Goal: Task Accomplishment & Management: Complete application form

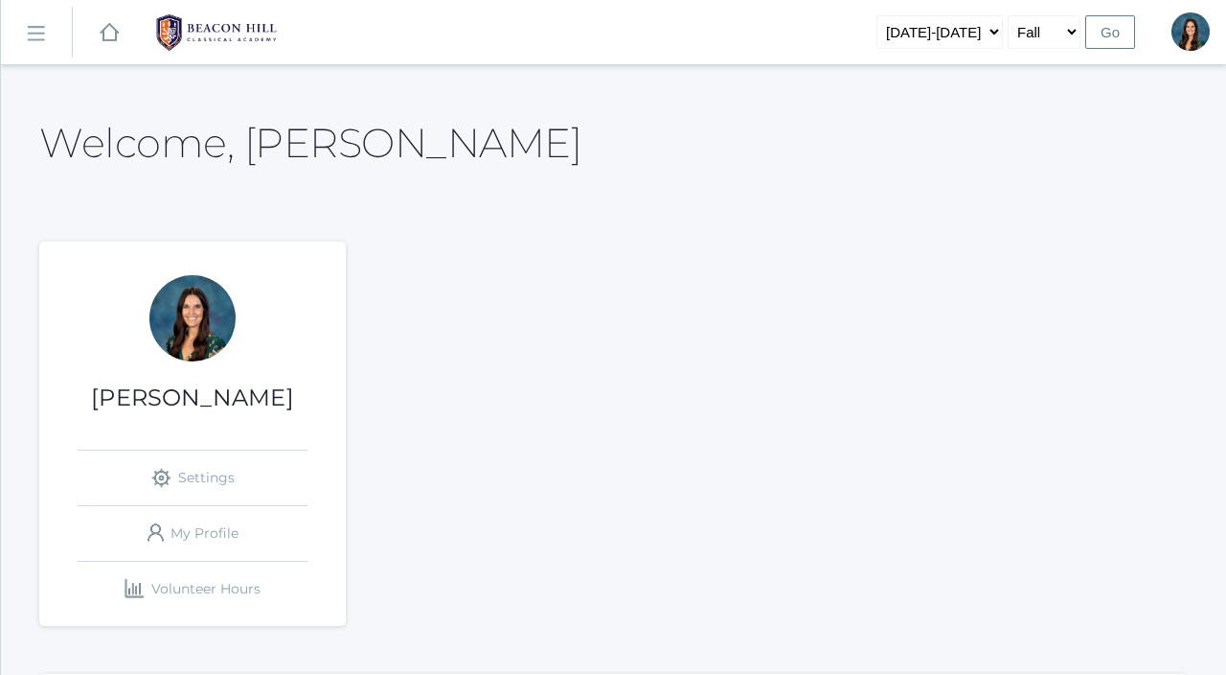
click at [43, 24] on rect at bounding box center [35, 33] width 31 height 31
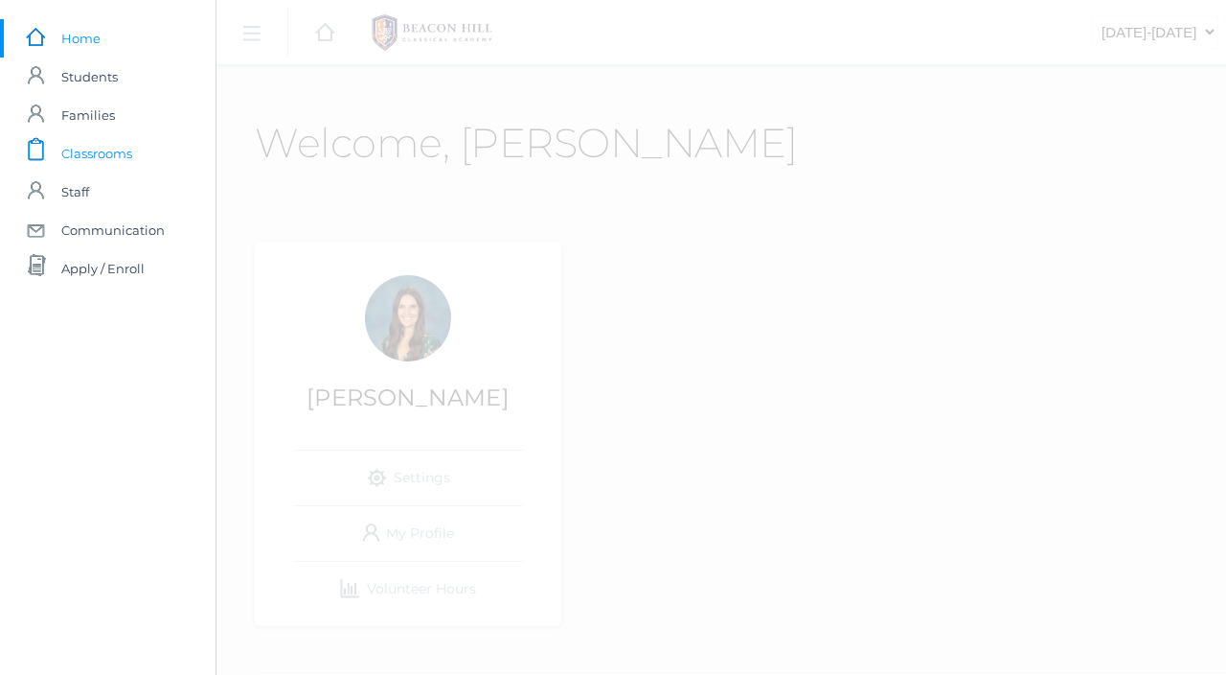
click at [104, 160] on span "Classrooms" at bounding box center [96, 153] width 71 height 38
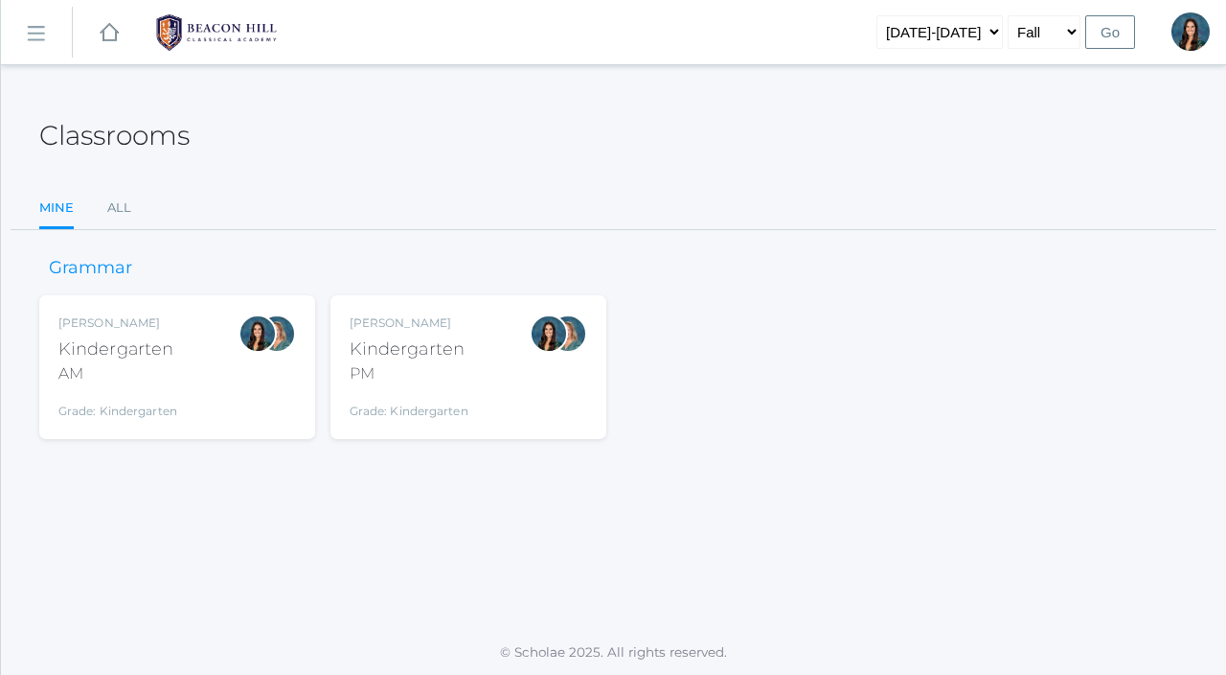
click at [148, 351] on div "Kindergarten" at bounding box center [117, 349] width 119 height 26
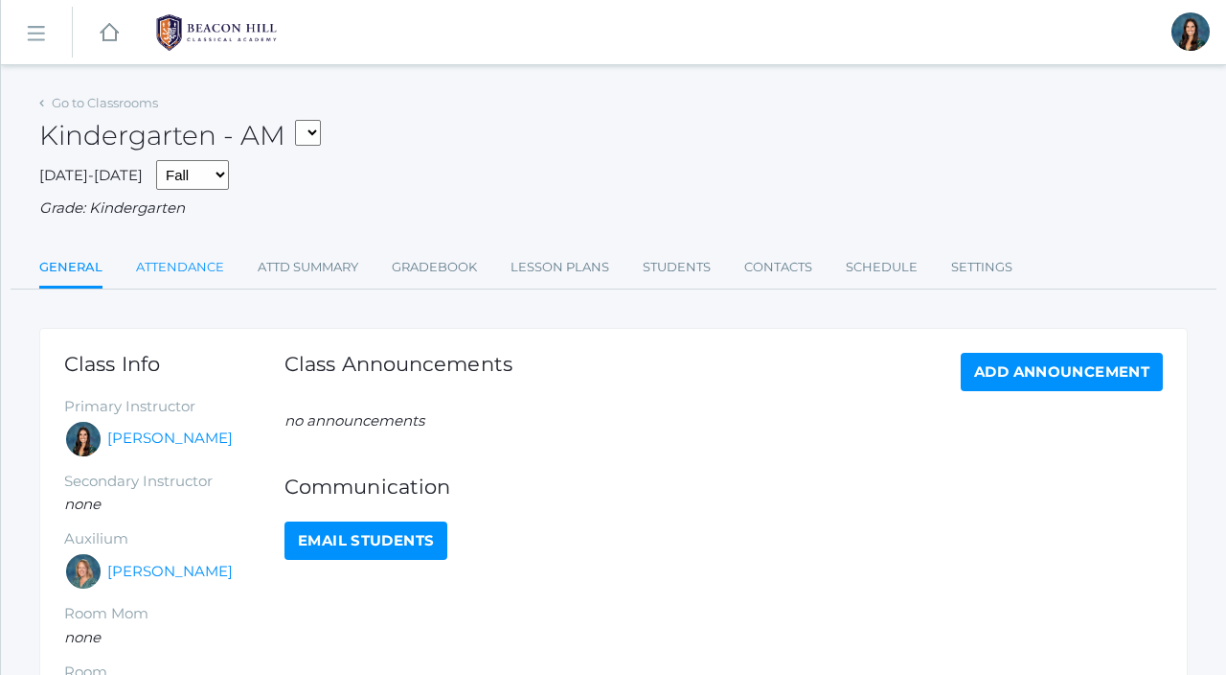
click at [174, 267] on link "Attendance" at bounding box center [180, 267] width 88 height 38
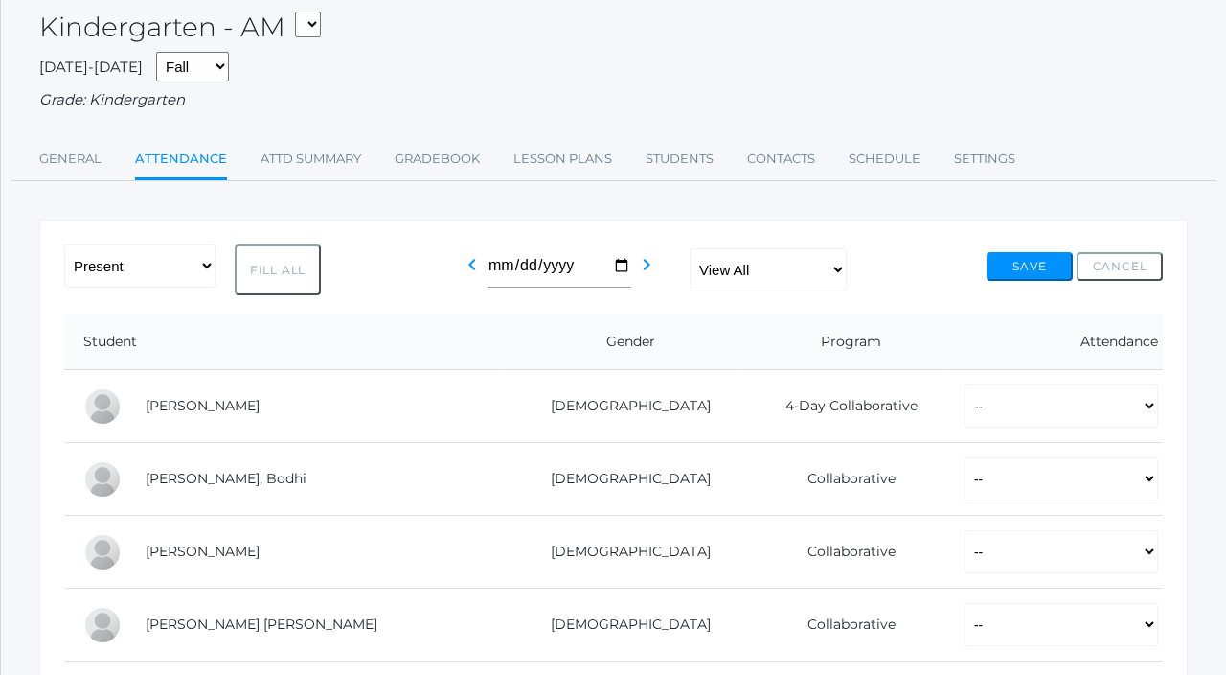
scroll to position [130, 0]
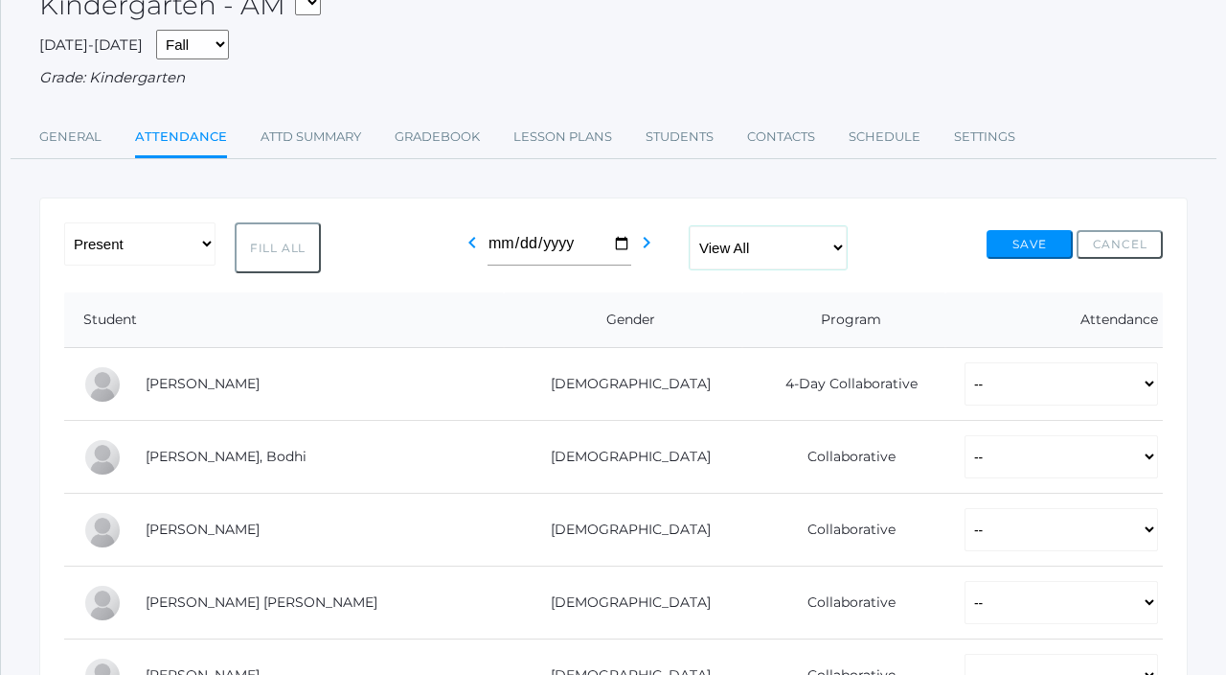
click at [800, 239] on select "View All Full-Time 4-Day Collaborative Collaborative" at bounding box center [768, 247] width 157 height 43
select select "collaborative"
click at [691, 226] on select "View All Full-Time 4-Day Collaborative Collaborative" at bounding box center [768, 247] width 157 height 43
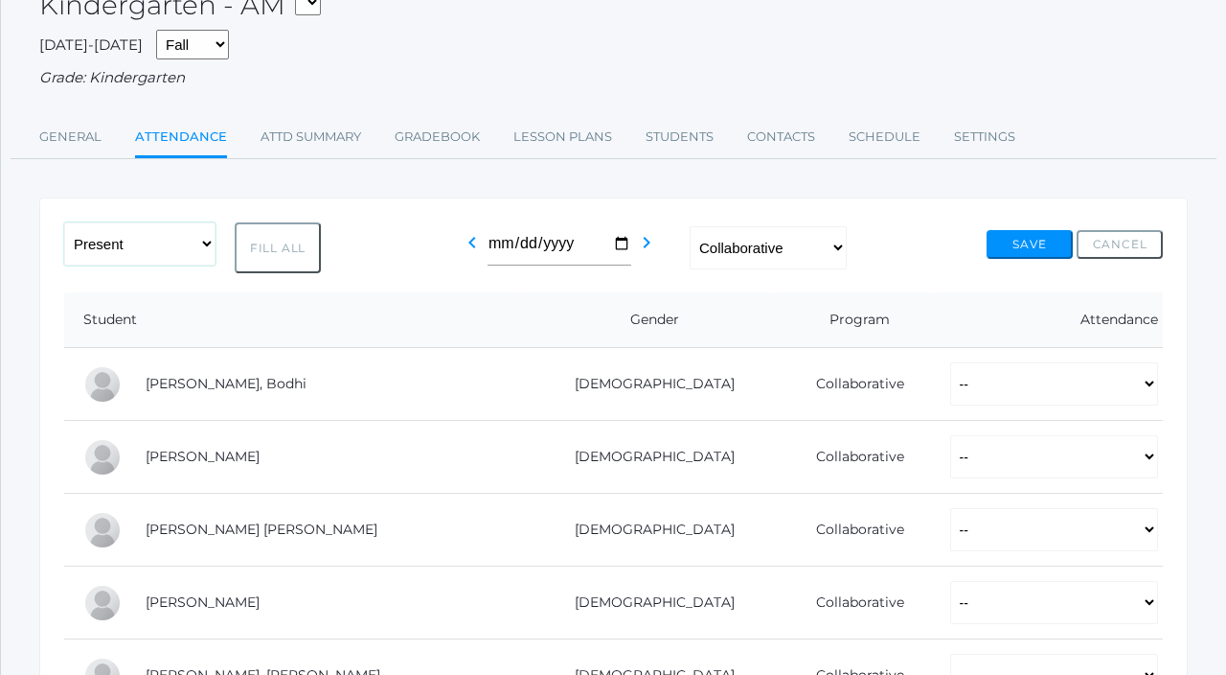
click at [178, 256] on select "-- Present Present-At-Home Tardy Excused Tardy Unexcused Absent Excused Absent …" at bounding box center [139, 243] width 151 height 43
select select "PH"
click at [64, 222] on select "-- Present Present-At-Home Tardy Excused Tardy Unexcused Absent Excused Absent …" at bounding box center [139, 243] width 151 height 43
click at [279, 260] on button "Fill All" at bounding box center [278, 247] width 86 height 51
select select "PH"
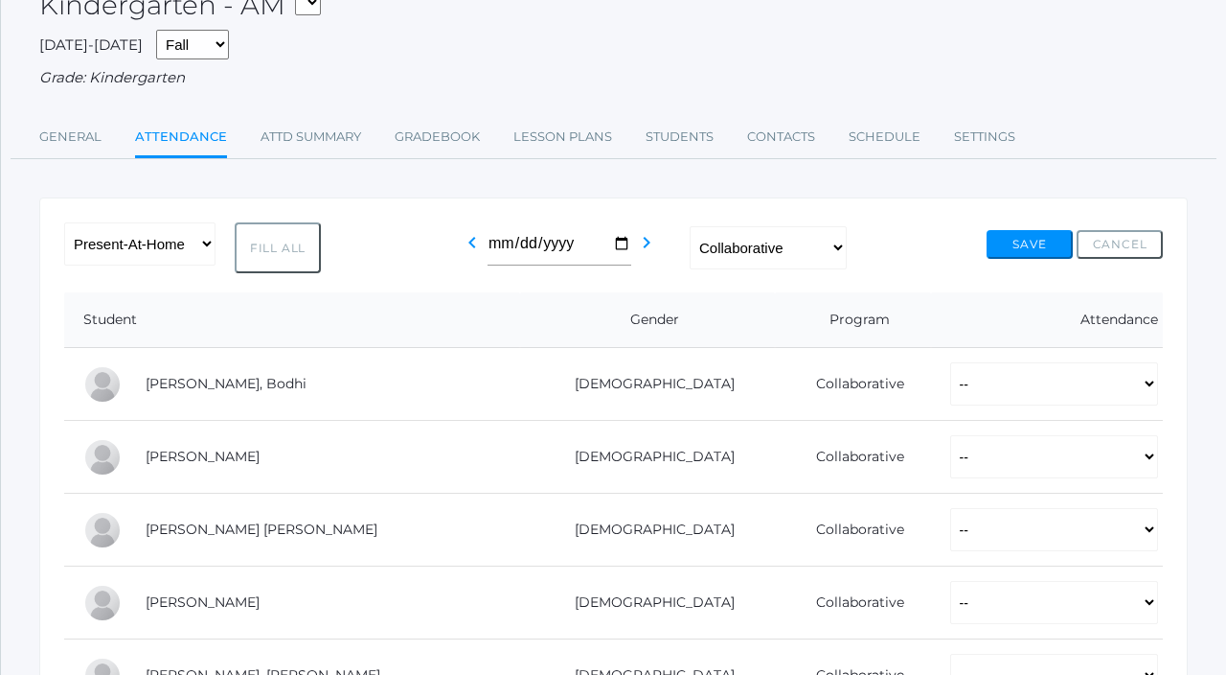
select select "PH"
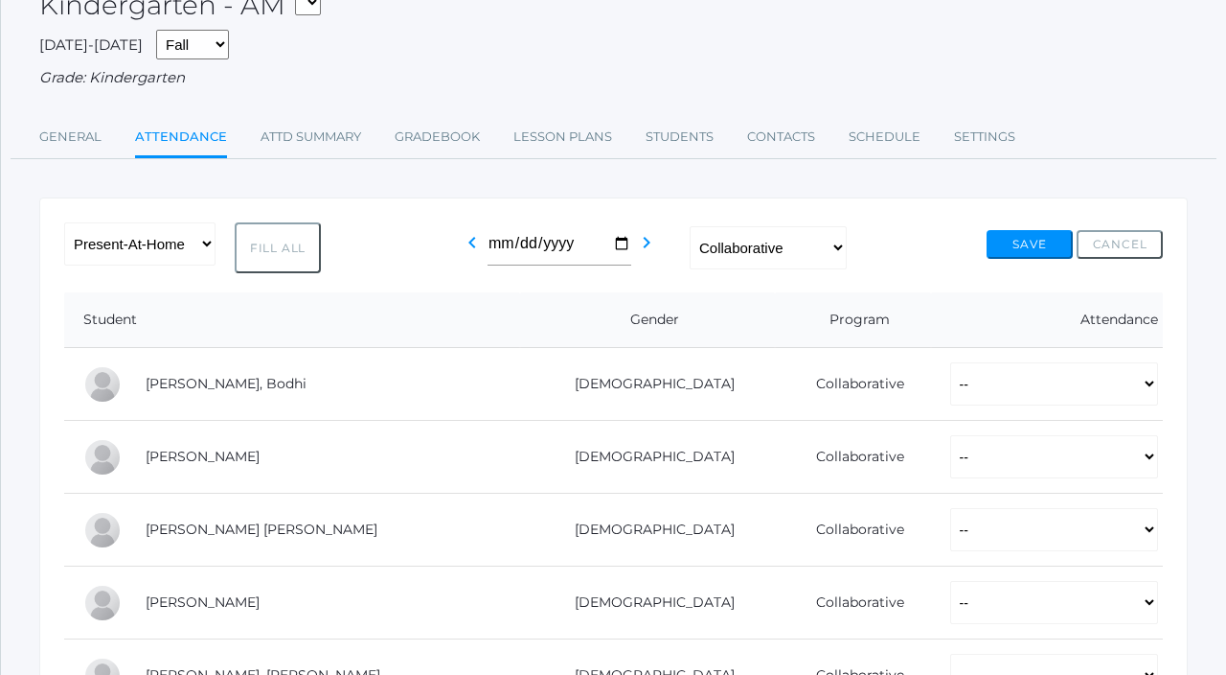
select select "PH"
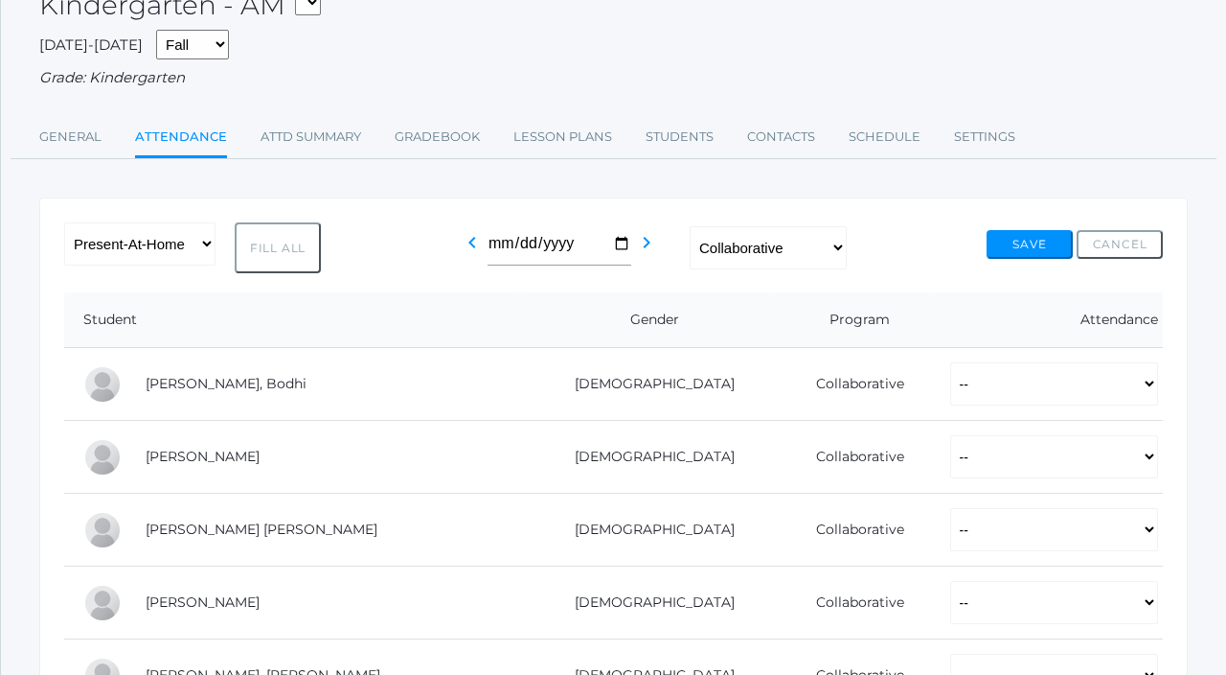
select select "PH"
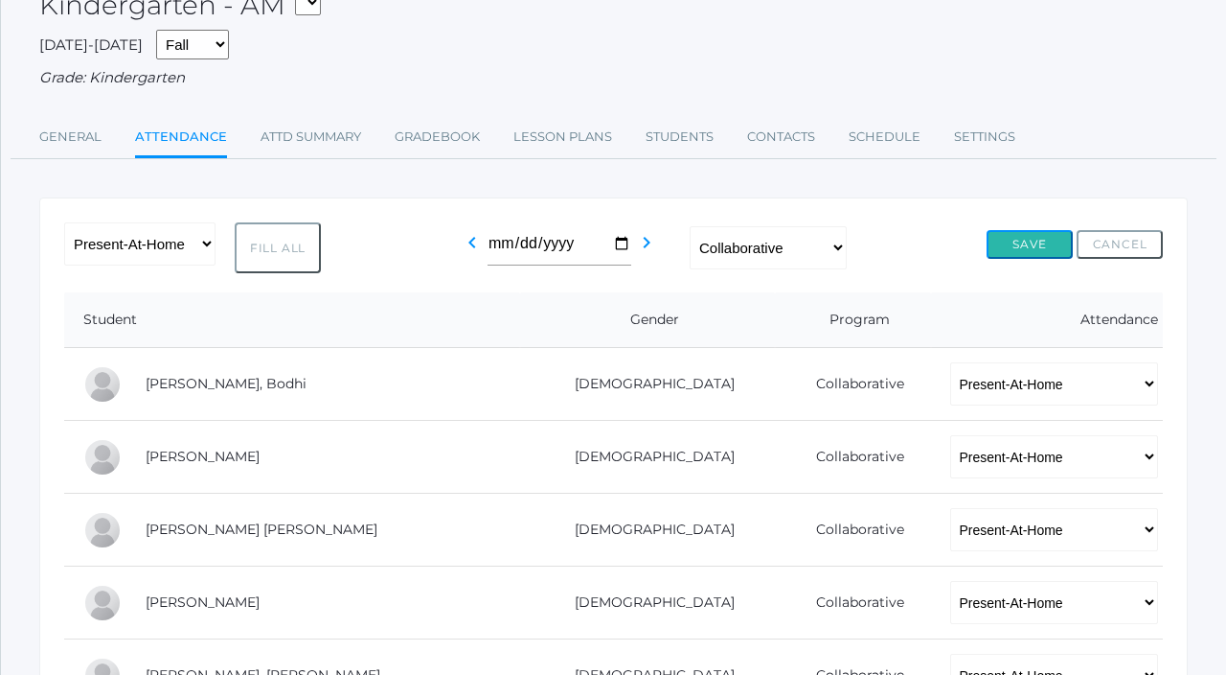
click at [1022, 250] on button "Save" at bounding box center [1030, 244] width 86 height 29
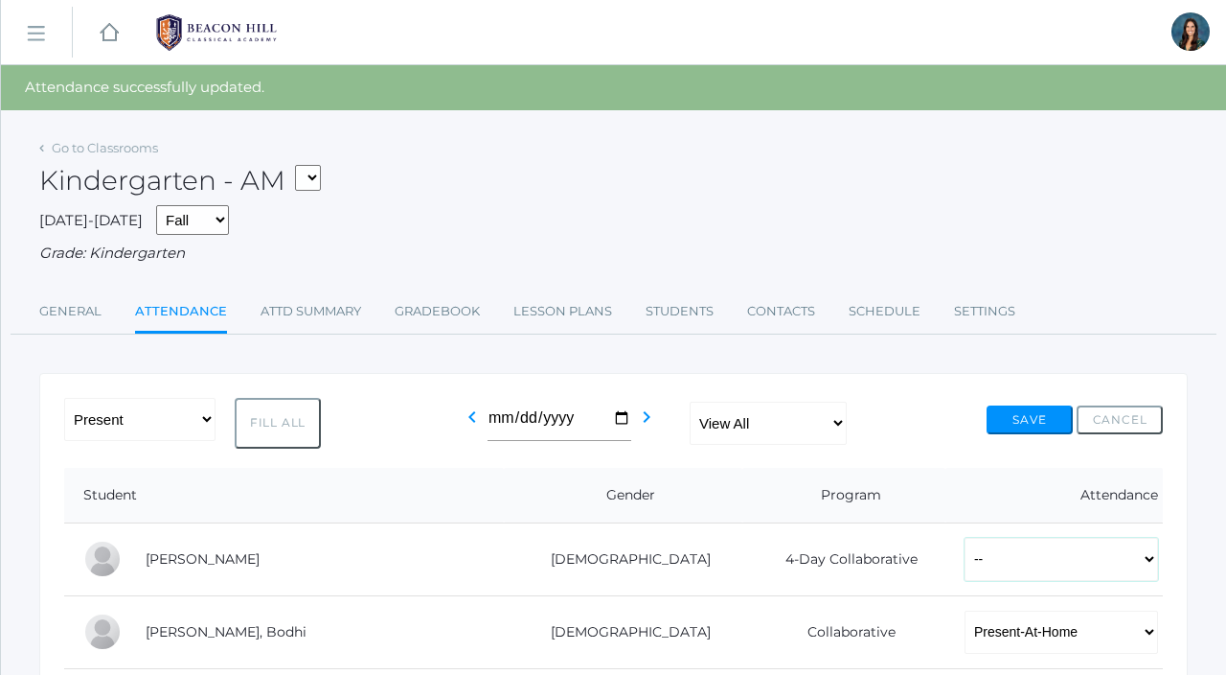
click at [965, 560] on select "-- Present Present-At-Home Tardy Excused Tardy Unexcused Absent Excused Absent …" at bounding box center [1062, 558] width 194 height 43
select select "PH"
click at [965, 537] on select "-- Present Present-At-Home Tardy Excused Tardy Unexcused Absent Excused Absent …" at bounding box center [1062, 558] width 194 height 43
click at [1020, 421] on button "Save" at bounding box center [1030, 419] width 86 height 29
click at [313, 181] on select "*KIND - Kindergarten AM *KIND - Kindergarten PM" at bounding box center [308, 178] width 26 height 26
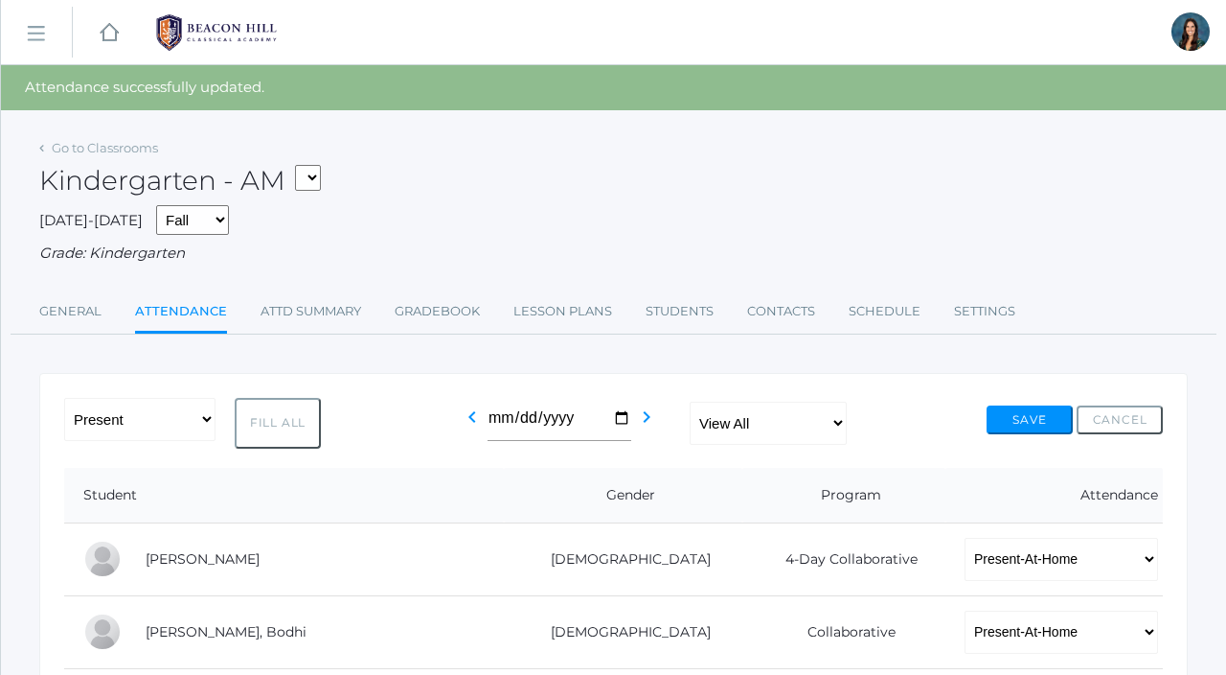
select select "2131"
click at [301, 165] on select "*KIND - Kindergarten AM *KIND - Kindergarten PM" at bounding box center [308, 178] width 26 height 26
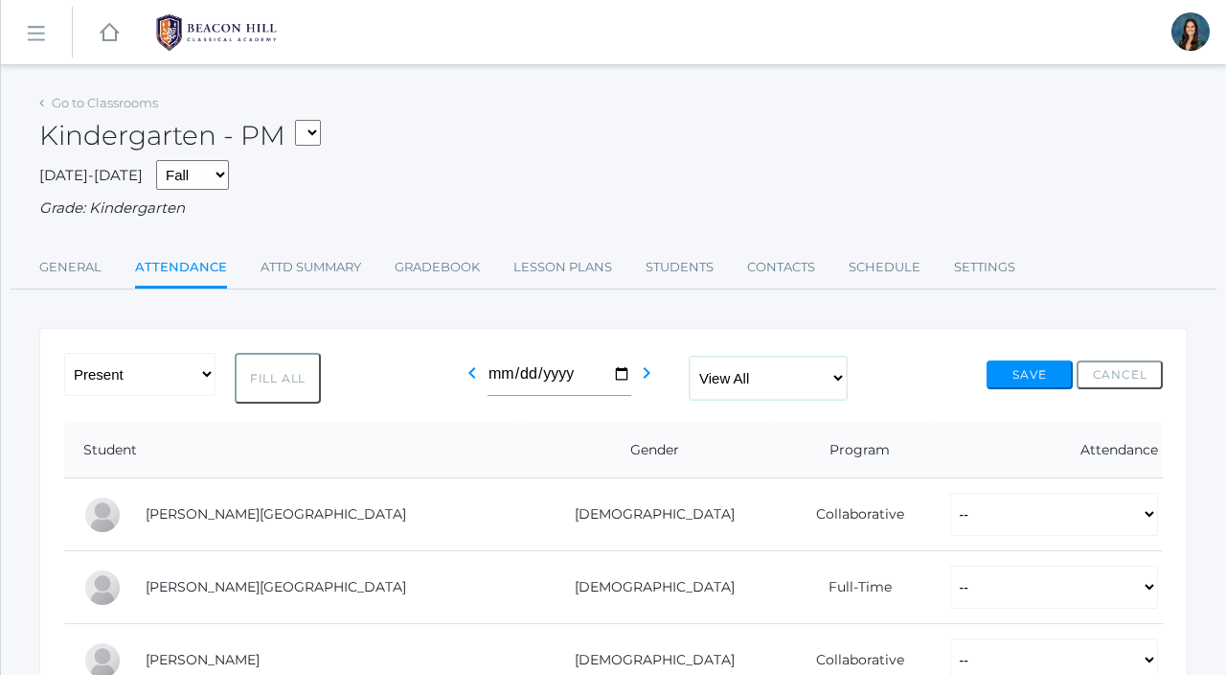
click at [758, 376] on select "View All Full-Time 4-Day Collaborative Collaborative" at bounding box center [768, 377] width 157 height 43
select select "collaborative"
click at [691, 356] on select "View All Full-Time 4-Day Collaborative Collaborative" at bounding box center [768, 377] width 157 height 43
click at [187, 380] on select "-- Present Present-At-Home Tardy Excused Tardy Unexcused Absent Excused Absent …" at bounding box center [139, 374] width 151 height 43
select select "PH"
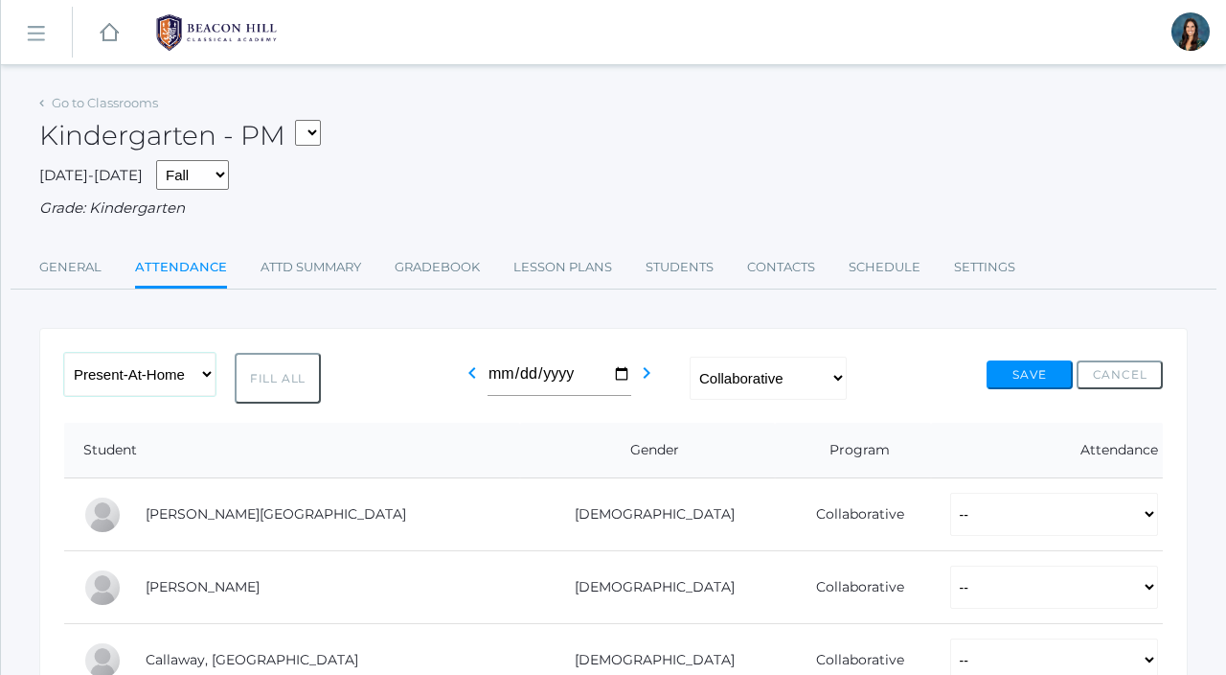
click at [64, 353] on select "-- Present Present-At-Home Tardy Excused Tardy Unexcused Absent Excused Absent …" at bounding box center [139, 374] width 151 height 43
click at [291, 381] on button "Fill All" at bounding box center [278, 378] width 86 height 51
select select "PH"
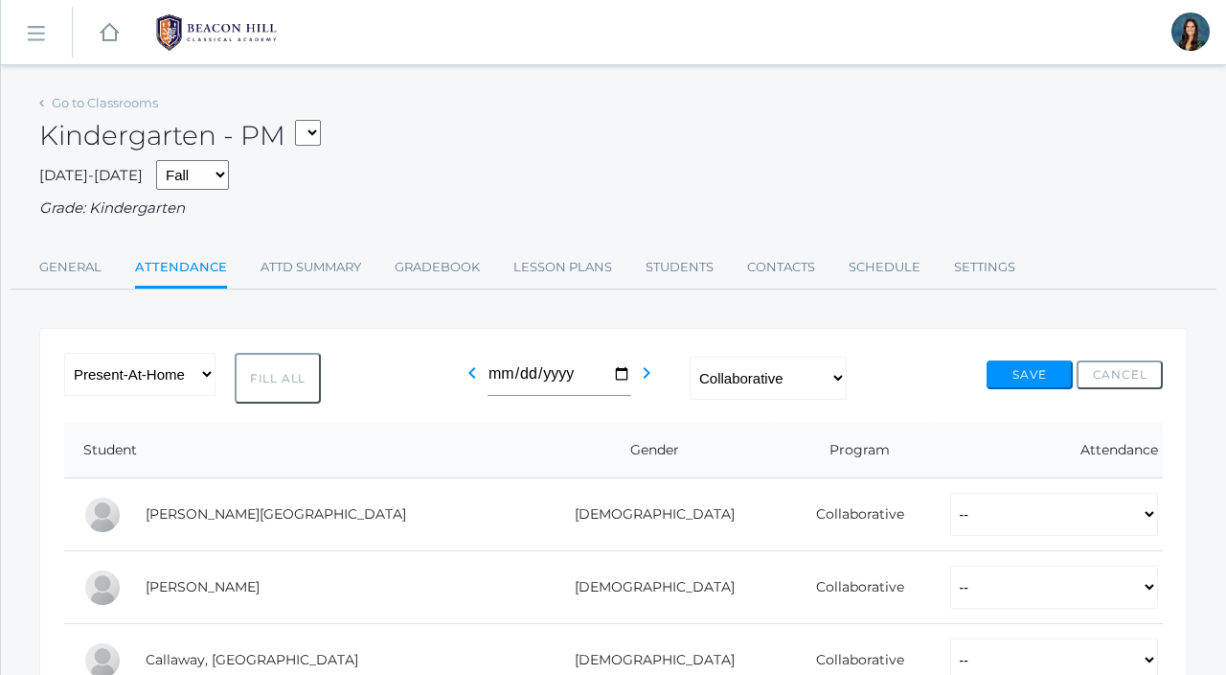
select select "PH"
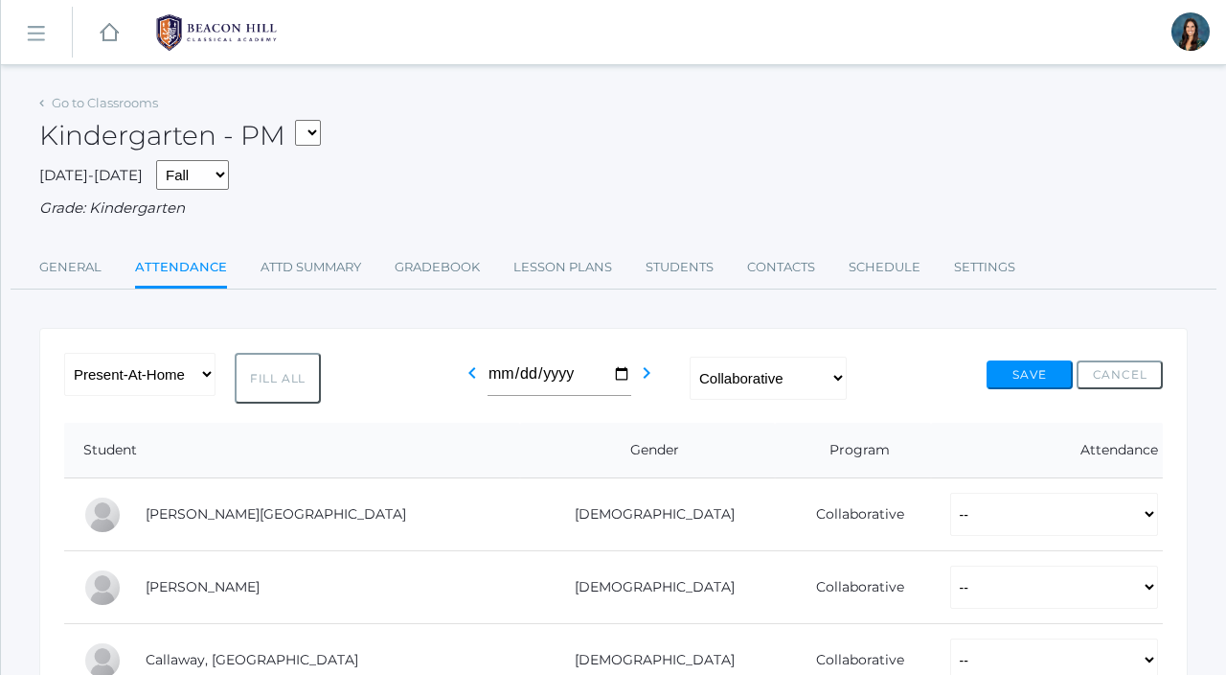
select select "PH"
click at [1018, 377] on button "Save" at bounding box center [1030, 374] width 86 height 29
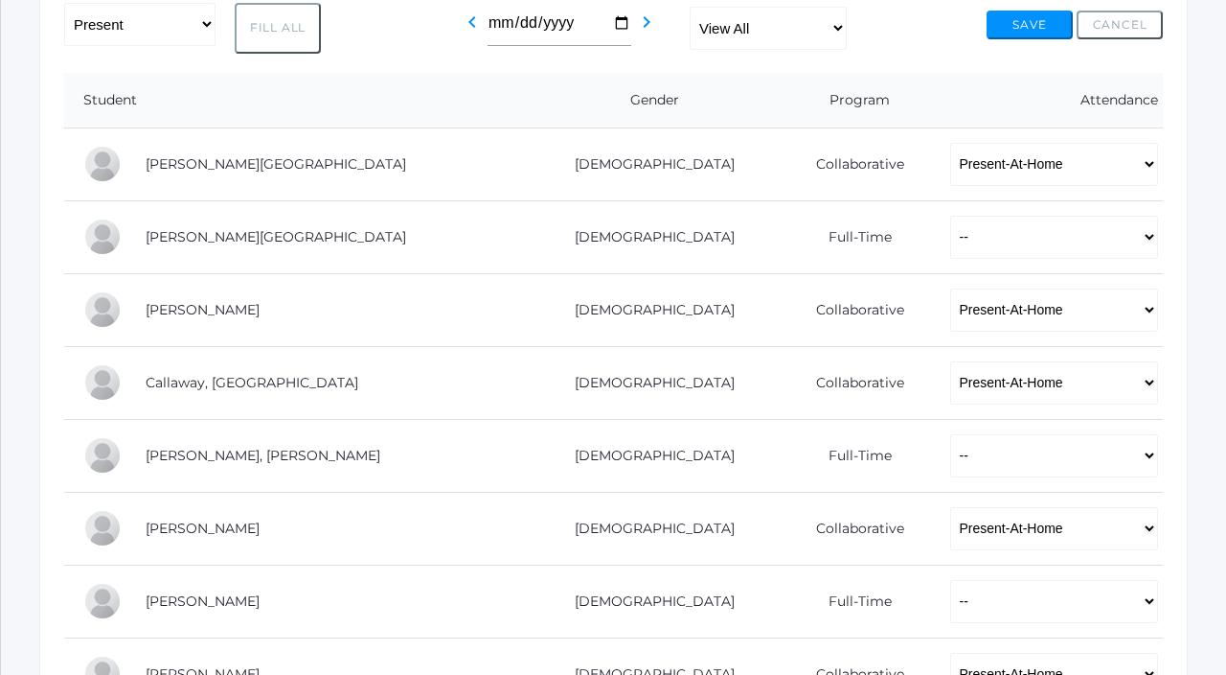
scroll to position [396, 0]
click at [950, 242] on select "-- Present Present-At-Home Tardy Excused Tardy Unexcused Absent Excused Absent …" at bounding box center [1054, 236] width 208 height 43
select select "P"
click at [950, 215] on select "-- Present Present-At-Home Tardy Excused Tardy Unexcused Absent Excused Absent …" at bounding box center [1054, 236] width 208 height 43
click at [950, 447] on select "-- Present Present-At-Home Tardy Excused Tardy Unexcused Absent Excused Absent …" at bounding box center [1054, 454] width 208 height 43
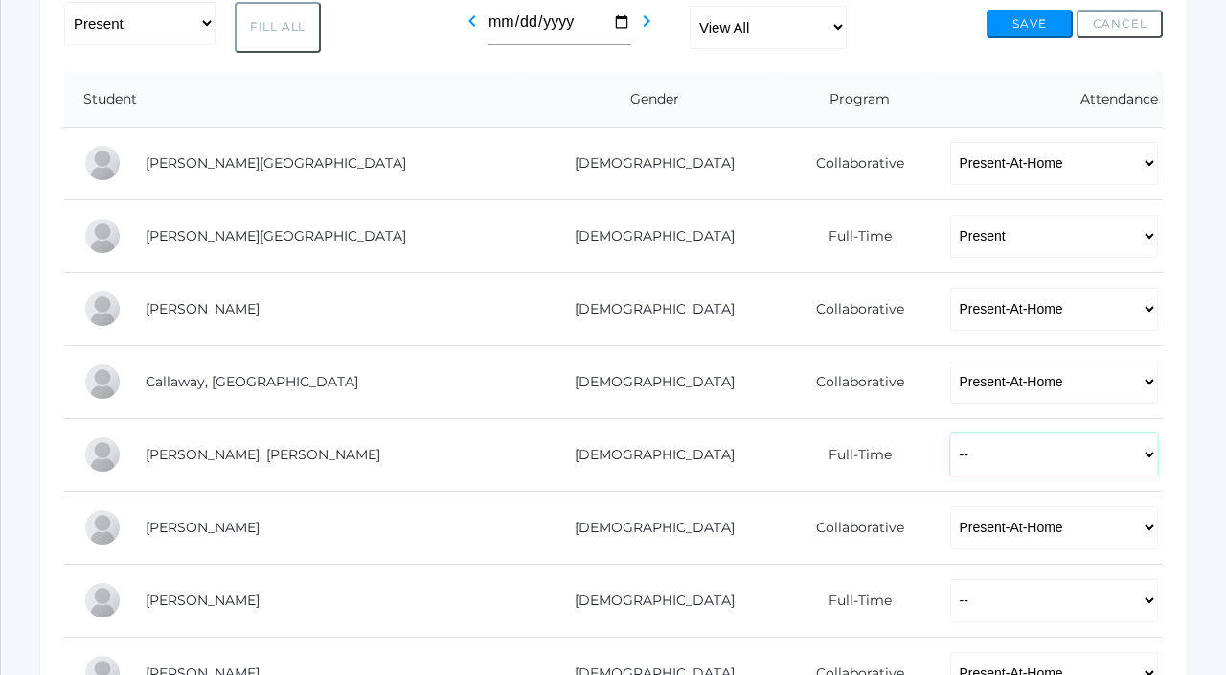
select select "P"
click at [950, 433] on select "-- Present Present-At-Home Tardy Excused Tardy Unexcused Absent Excused Absent …" at bounding box center [1054, 454] width 208 height 43
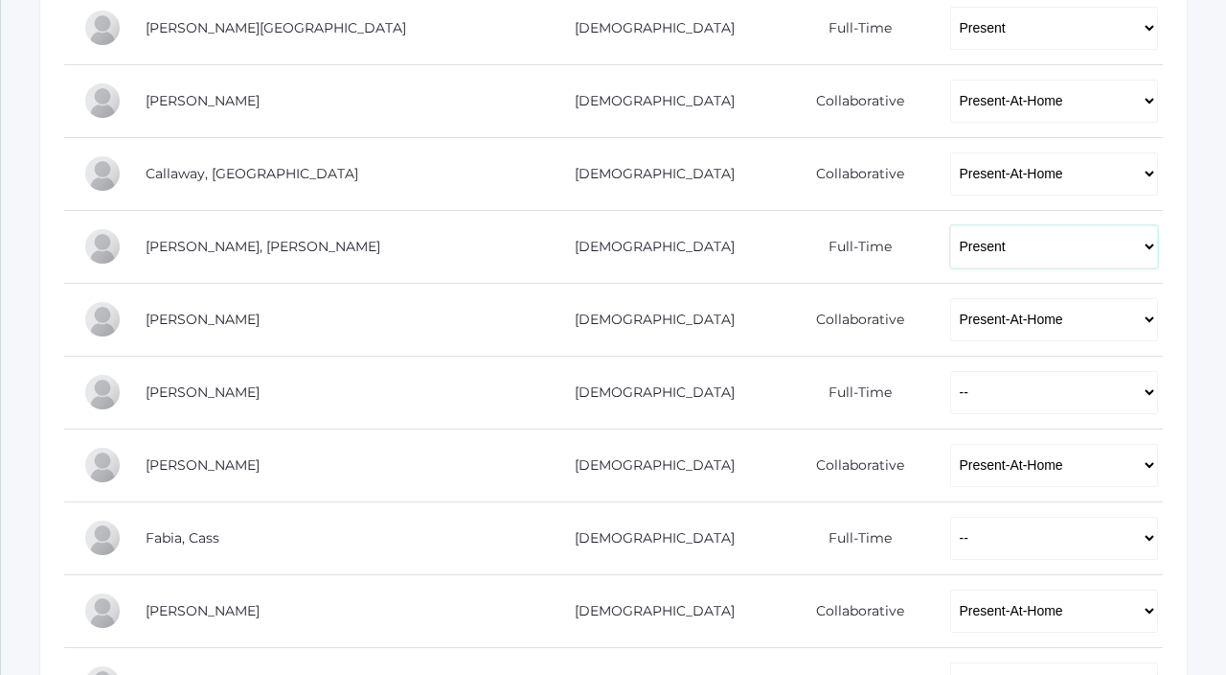
scroll to position [611, 0]
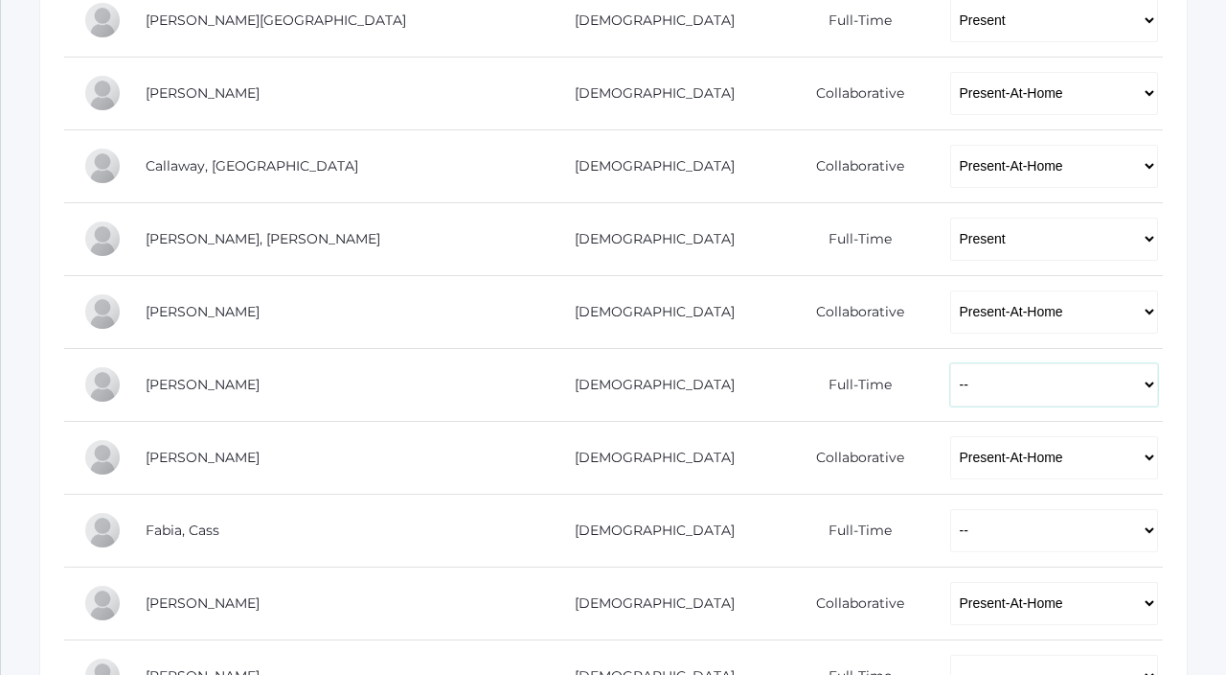
click at [950, 372] on select "-- Present Present-At-Home Tardy Excused Tardy Unexcused Absent Excused Absent …" at bounding box center [1054, 384] width 208 height 43
select select "P"
click at [950, 363] on select "-- Present Present-At-Home Tardy Excused Tardy Unexcused Absent Excused Absent …" at bounding box center [1054, 384] width 208 height 43
click at [950, 535] on select "-- Present Present-At-Home Tardy Excused Tardy Unexcused Absent Excused Absent …" at bounding box center [1054, 530] width 208 height 43
select select "P"
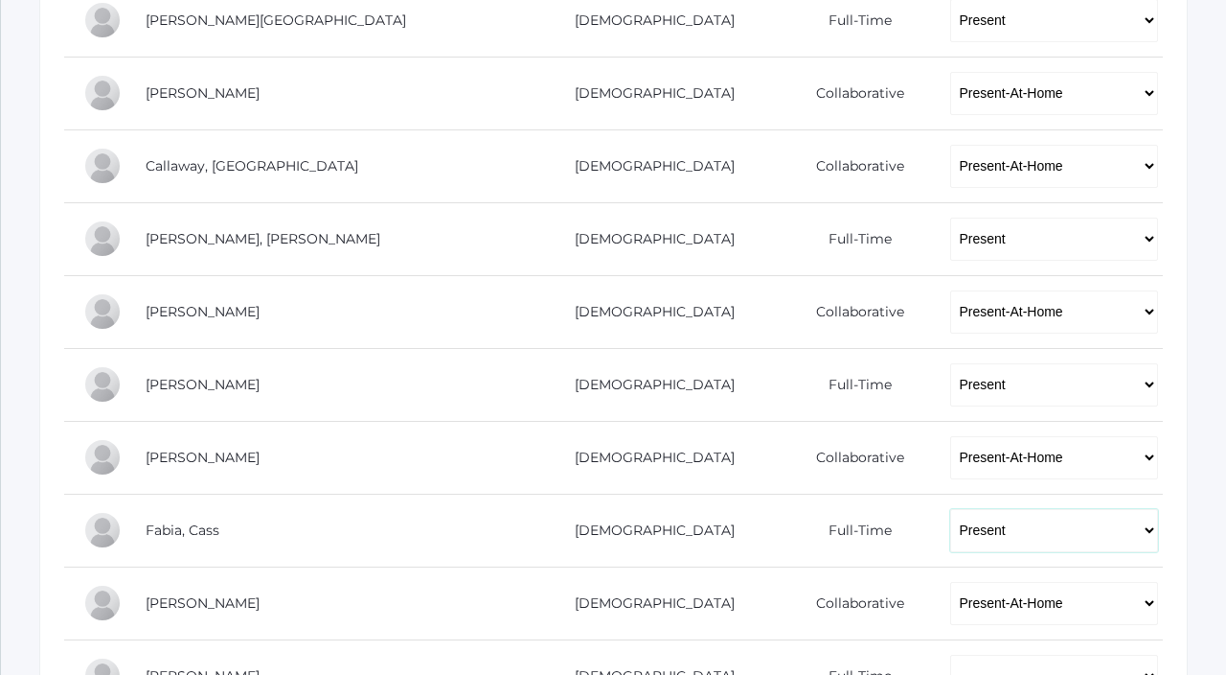
click at [950, 509] on select "-- Present Present-At-Home Tardy Excused Tardy Unexcused Absent Excused Absent …" at bounding box center [1054, 530] width 208 height 43
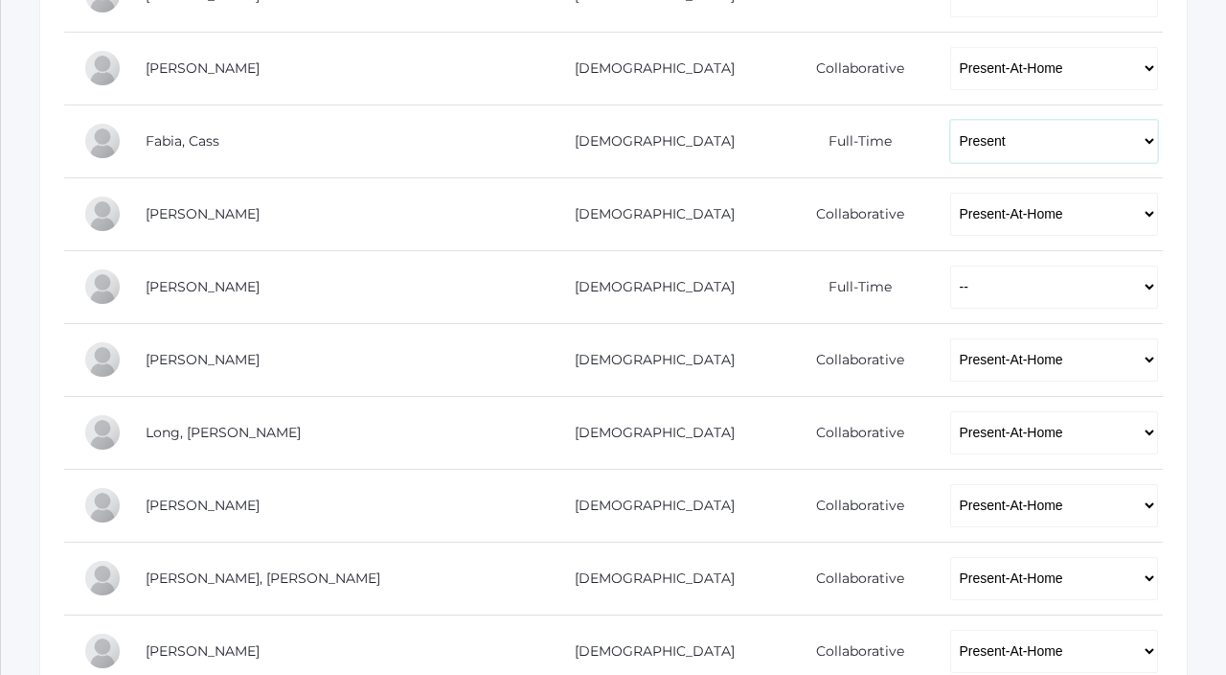
scroll to position [1020, 0]
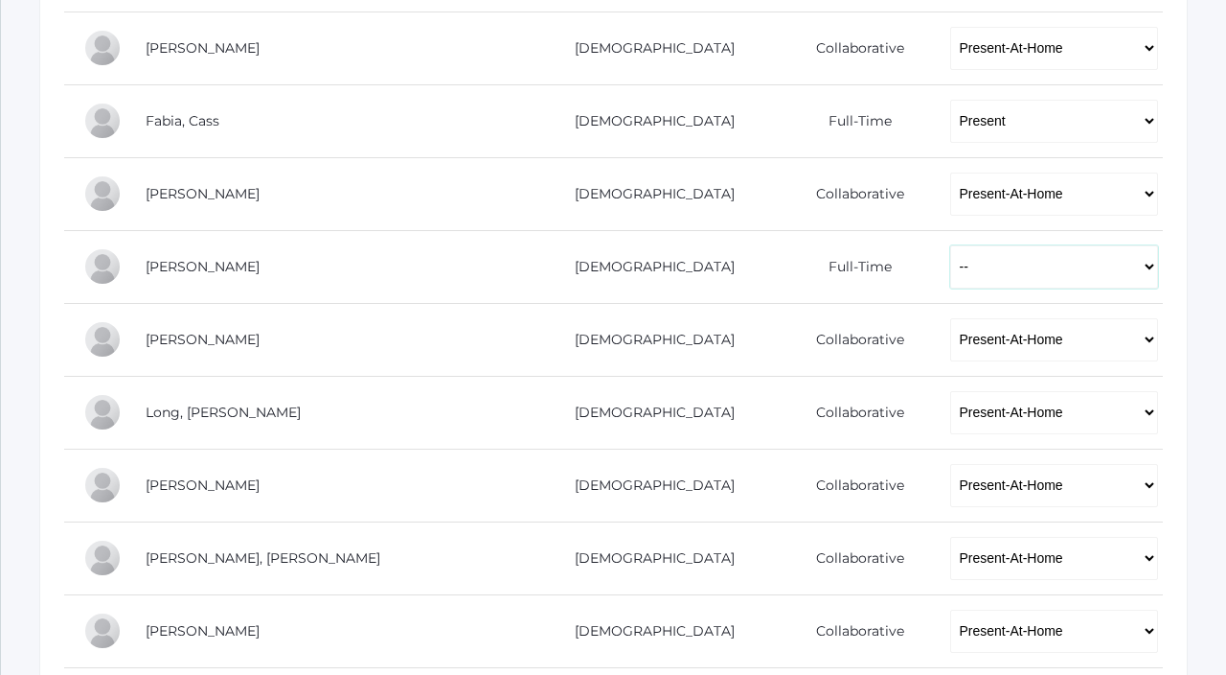
click at [950, 285] on select "-- Present Present-At-Home Tardy Excused Tardy Unexcused Absent Excused Absent …" at bounding box center [1054, 266] width 208 height 43
select select "P"
click at [950, 245] on select "-- Present Present-At-Home Tardy Excused Tardy Unexcused Absent Excused Absent …" at bounding box center [1054, 266] width 208 height 43
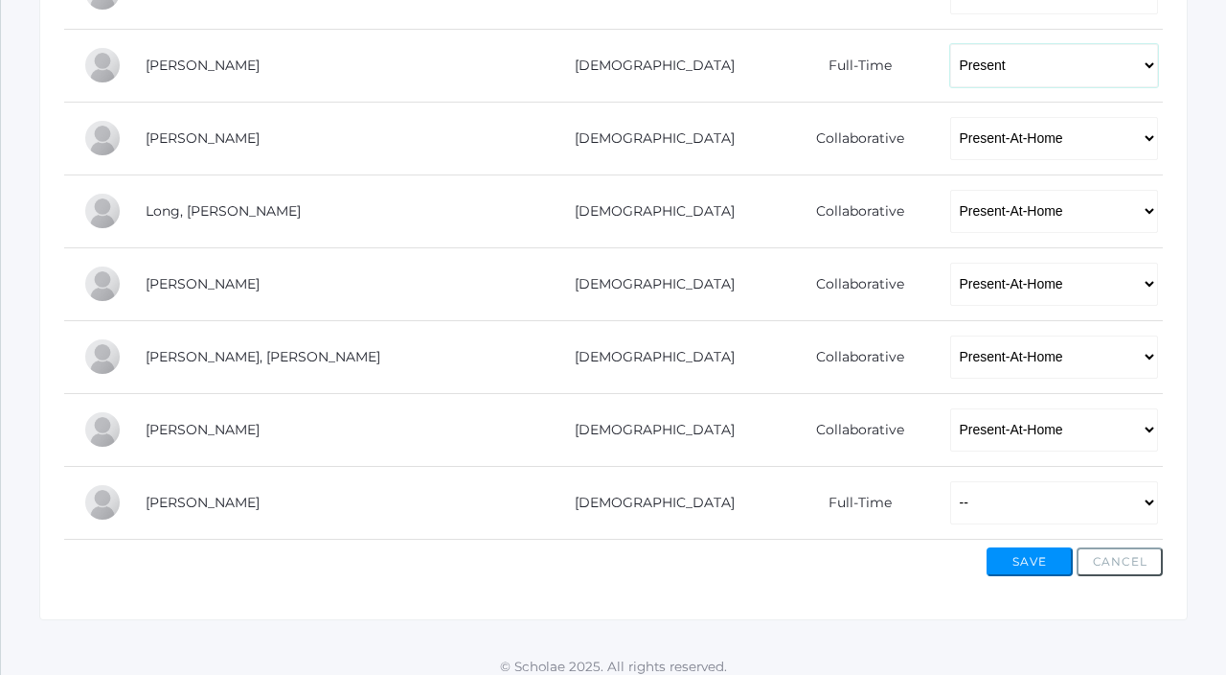
scroll to position [1237, 0]
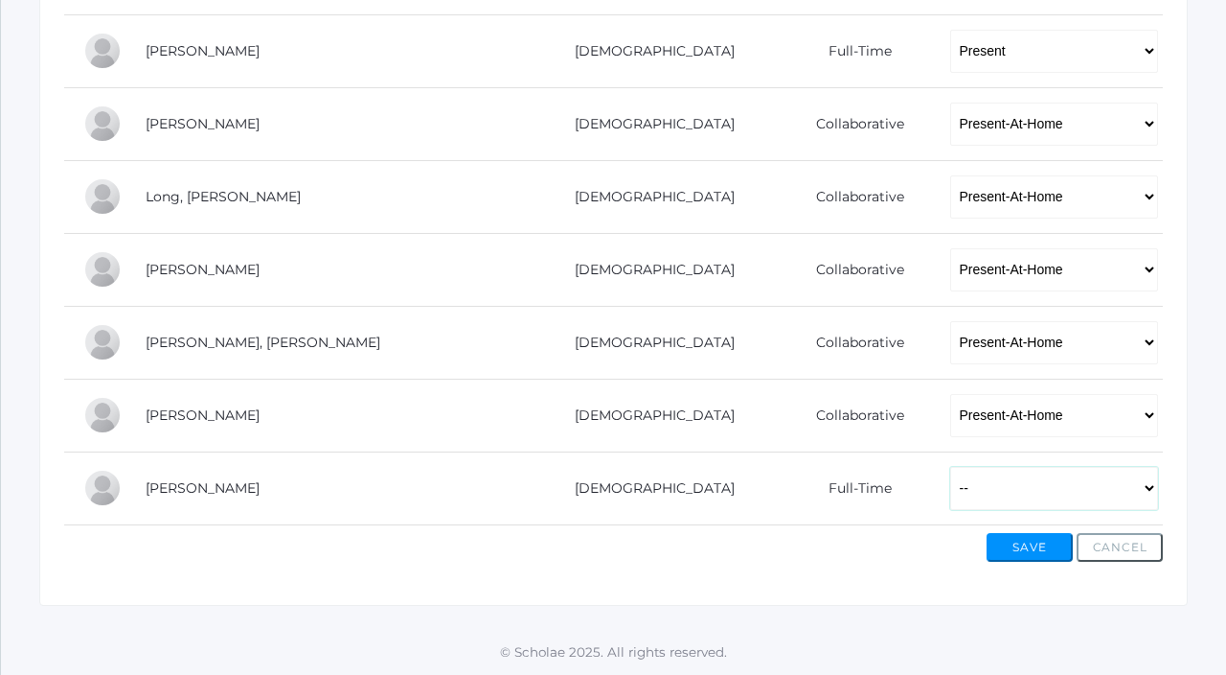
click at [950, 484] on select "-- Present Present-At-Home Tardy Excused Tardy Unexcused Absent Excused Absent …" at bounding box center [1054, 488] width 208 height 43
select select "P"
click at [950, 467] on select "-- Present Present-At-Home Tardy Excused Tardy Unexcused Absent Excused Absent …" at bounding box center [1054, 488] width 208 height 43
click at [1005, 559] on button "Save" at bounding box center [1030, 547] width 86 height 29
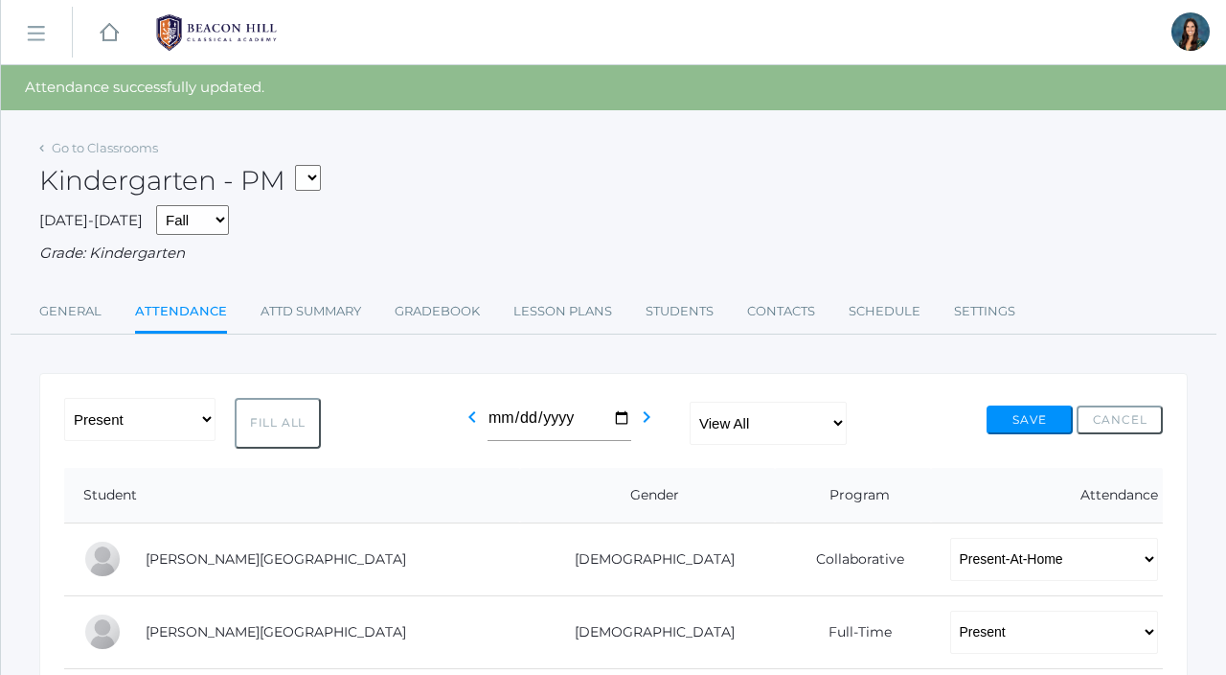
click at [309, 172] on select "*KIND - Kindergarten AM *KIND - Kindergarten PM" at bounding box center [308, 178] width 26 height 26
select select "1957"
click at [301, 165] on select "*KIND - Kindergarten AM *KIND - Kindergarten PM" at bounding box center [308, 178] width 26 height 26
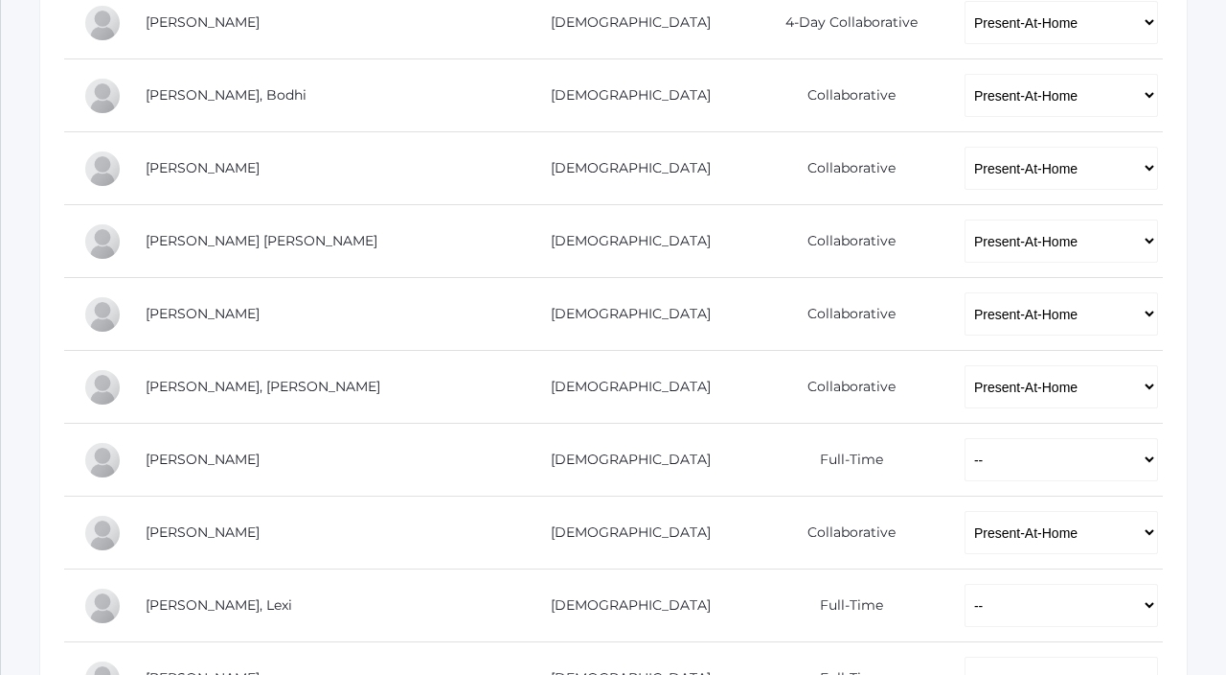
scroll to position [572, 0]
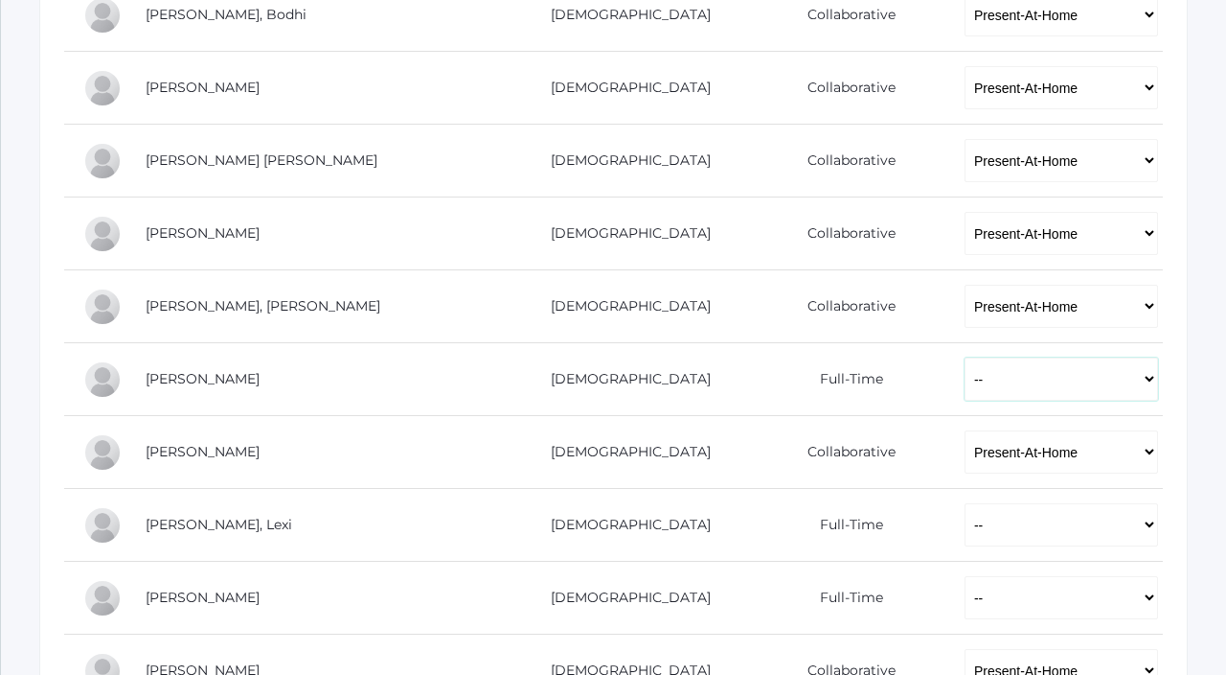
click at [1015, 387] on select "-- Present Present-At-Home Tardy Excused Tardy Unexcused Absent Excused Absent …" at bounding box center [1062, 378] width 194 height 43
select select "TU"
click at [965, 357] on select "-- Present Present-At-Home Tardy Excused Tardy Unexcused Absent Excused Absent …" at bounding box center [1062, 378] width 194 height 43
click at [983, 534] on select "-- Present Present-At-Home Tardy Excused Tardy Unexcused Absent Excused Absent …" at bounding box center [1062, 524] width 194 height 43
select select "P"
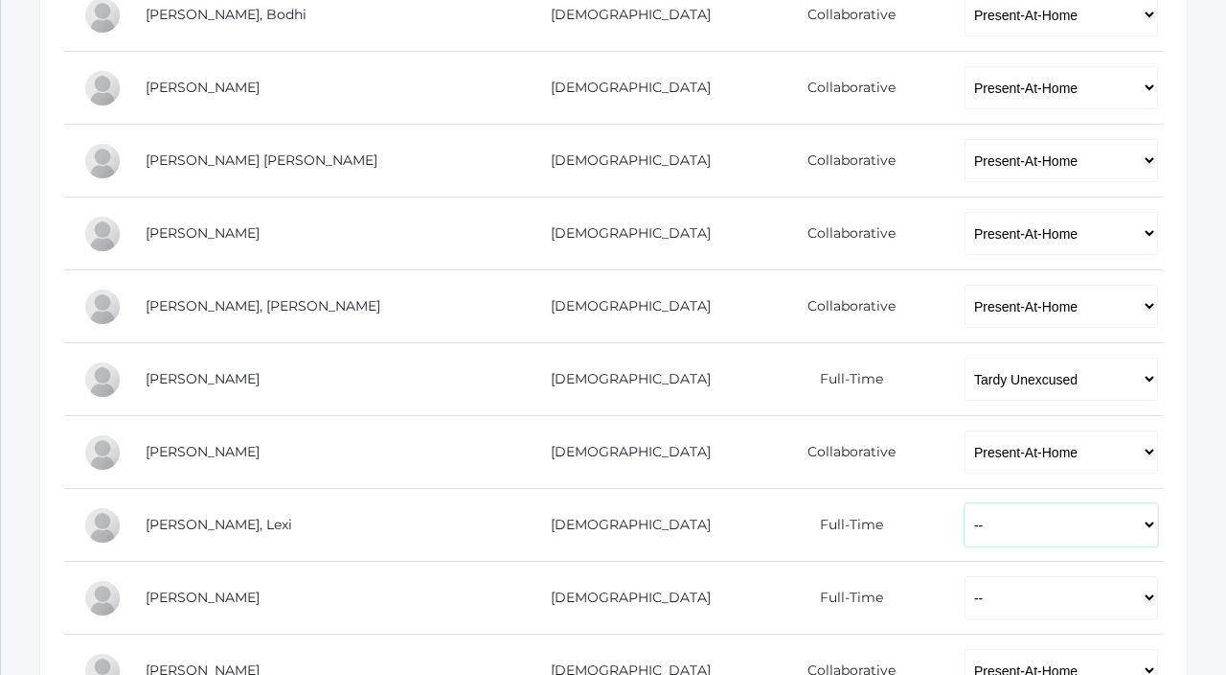
click at [965, 503] on select "-- Present Present-At-Home Tardy Excused Tardy Unexcused Absent Excused Absent …" at bounding box center [1062, 524] width 194 height 43
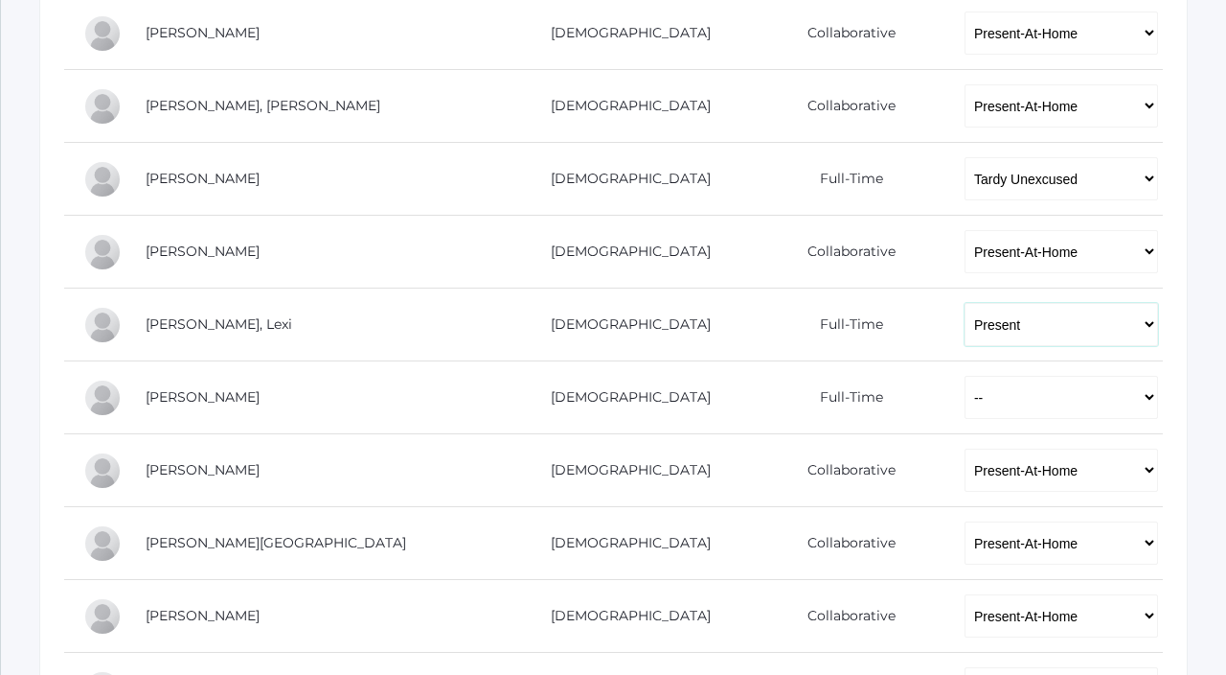
scroll to position [816, 0]
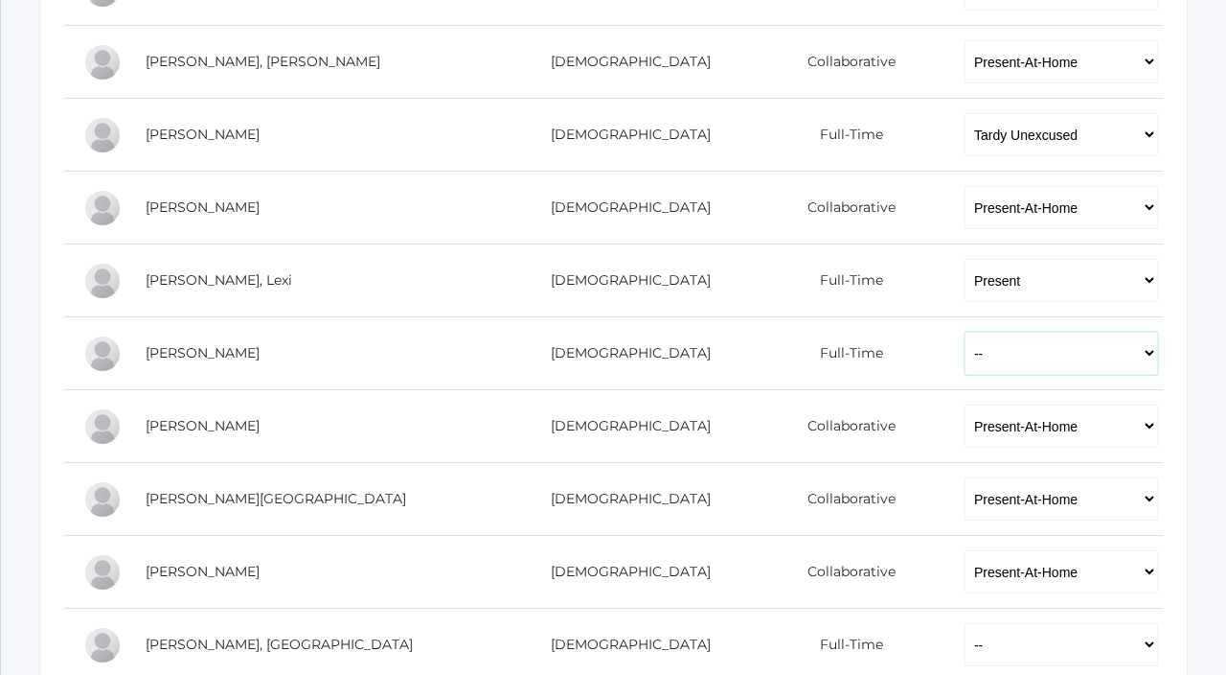
click at [965, 358] on select "-- Present Present-At-Home Tardy Excused Tardy Unexcused Absent Excused Absent …" at bounding box center [1062, 353] width 194 height 43
select select "P"
click at [965, 332] on select "-- Present Present-At-Home Tardy Excused Tardy Unexcused Absent Excused Absent …" at bounding box center [1062, 353] width 194 height 43
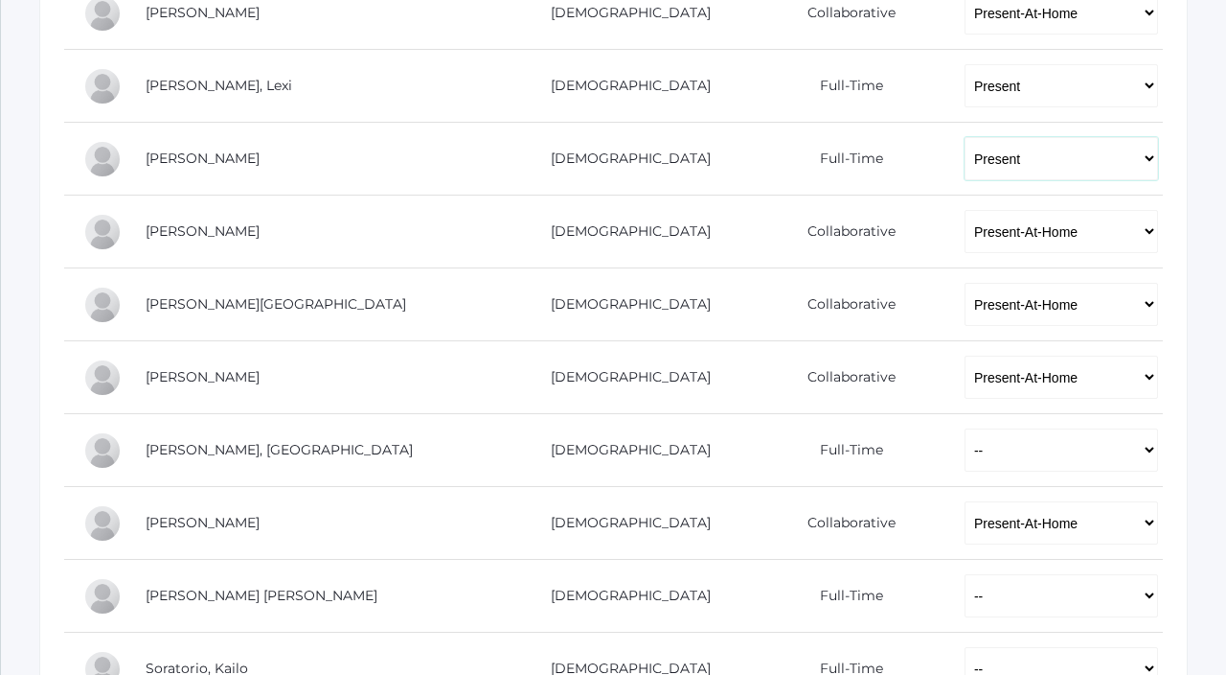
scroll to position [1052, 0]
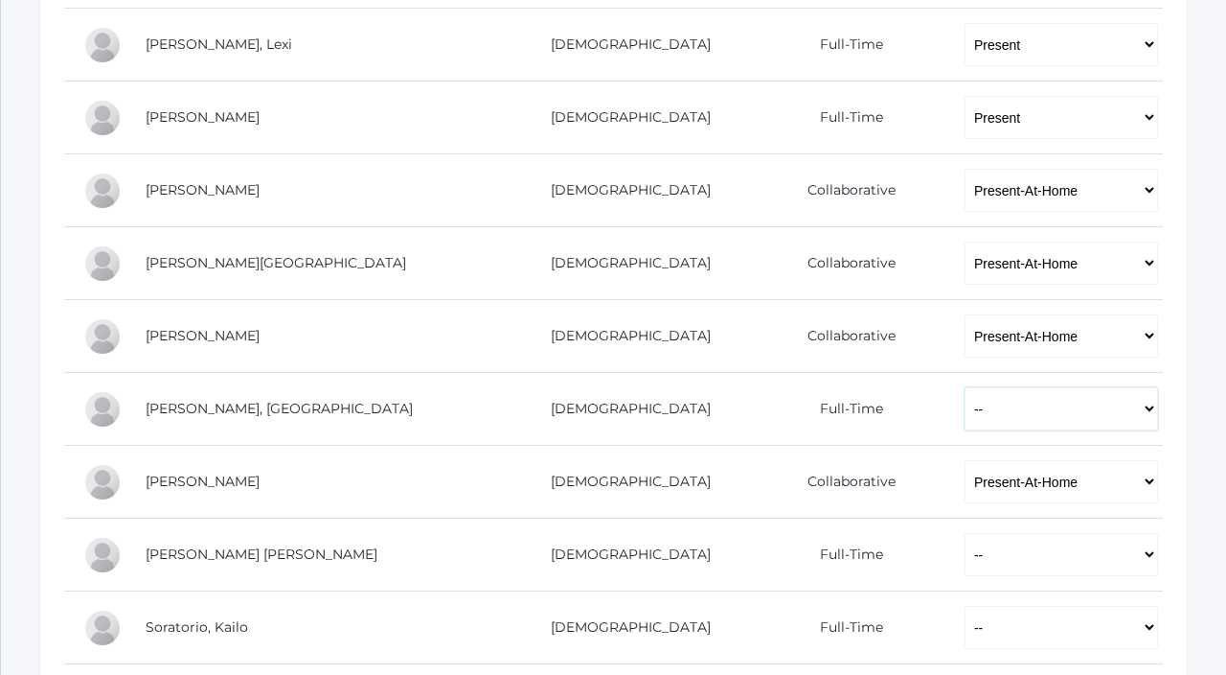
click at [965, 413] on select "-- Present Present-At-Home Tardy Excused Tardy Unexcused Absent Excused Absent …" at bounding box center [1062, 408] width 194 height 43
select select "P"
click at [965, 387] on select "-- Present Present-At-Home Tardy Excused Tardy Unexcused Absent Excused Absent …" at bounding box center [1062, 408] width 194 height 43
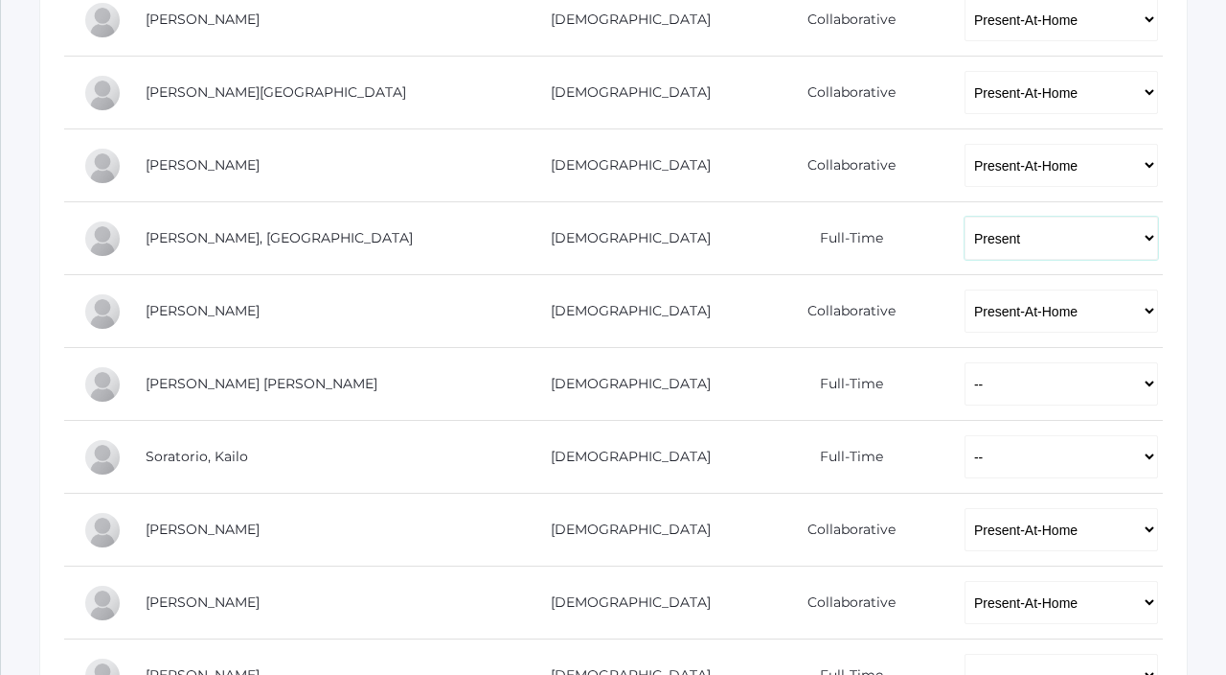
scroll to position [1243, 0]
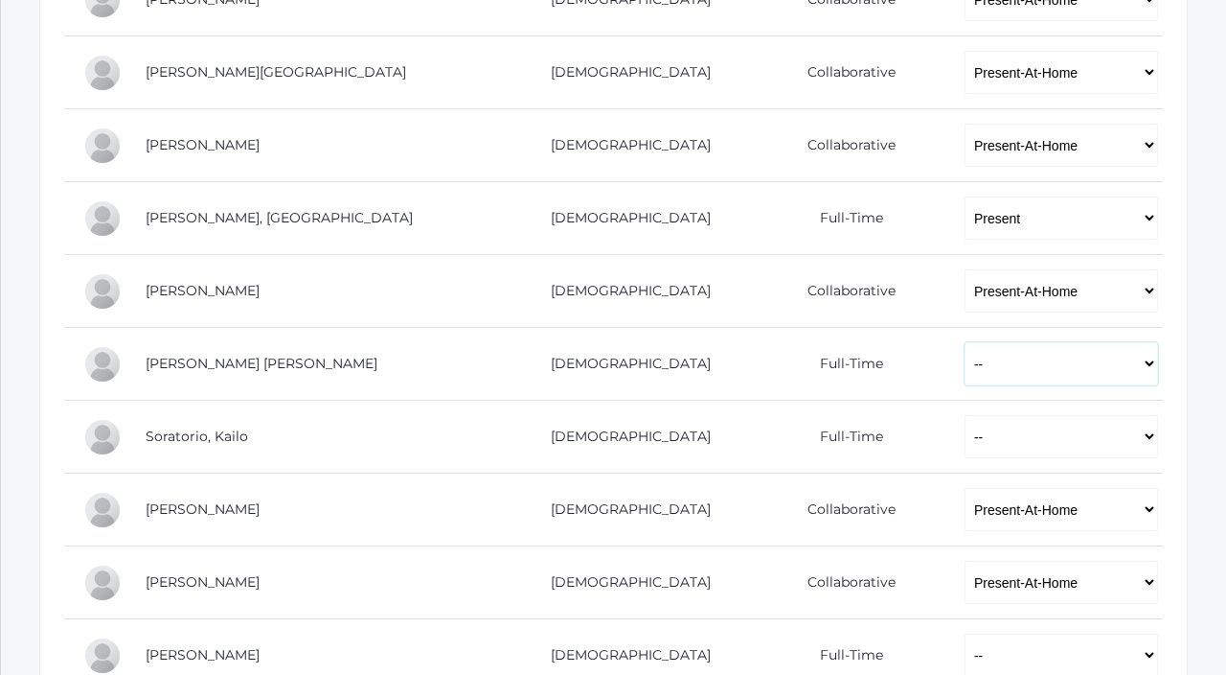
click at [965, 377] on select "-- Present Present-At-Home Tardy Excused Tardy Unexcused Absent Excused Absent …" at bounding box center [1062, 363] width 194 height 43
select select "P"
click at [965, 342] on select "-- Present Present-At-Home Tardy Excused Tardy Unexcused Absent Excused Absent …" at bounding box center [1062, 363] width 194 height 43
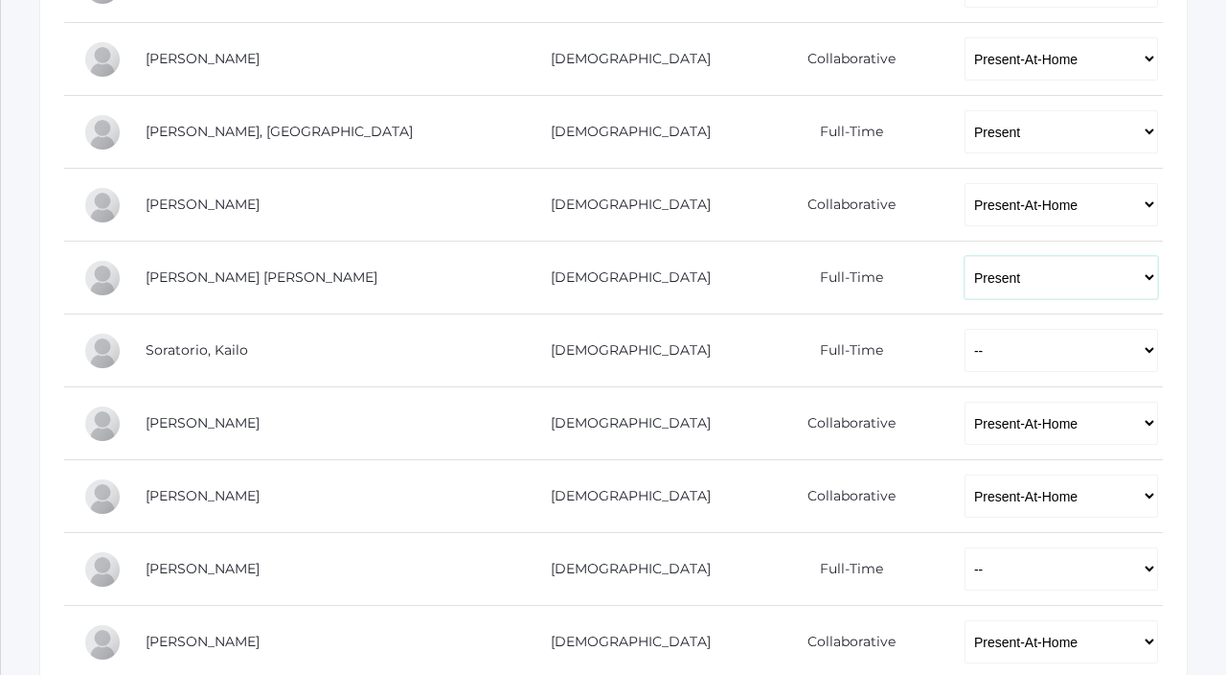
scroll to position [1335, 0]
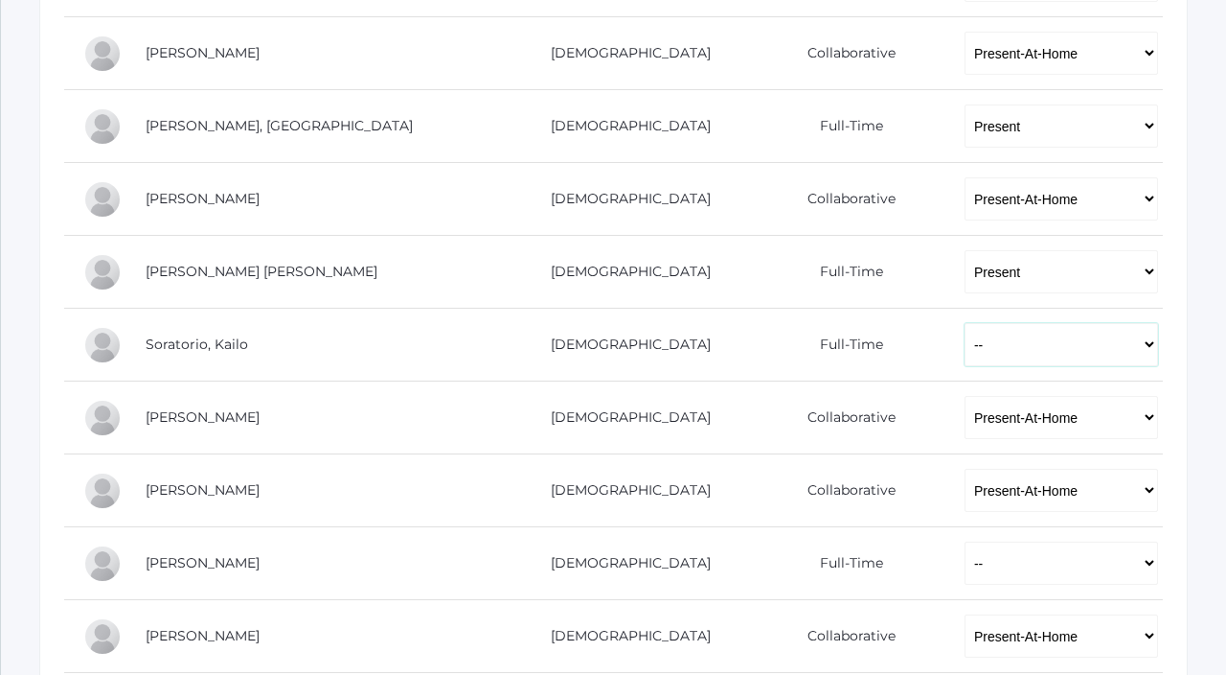
click at [965, 353] on select "-- Present Present-At-Home Tardy Excused Tardy Unexcused Absent Excused Absent …" at bounding box center [1062, 344] width 194 height 43
select select "P"
click at [965, 323] on select "-- Present Present-At-Home Tardy Excused Tardy Unexcused Absent Excused Absent …" at bounding box center [1062, 344] width 194 height 43
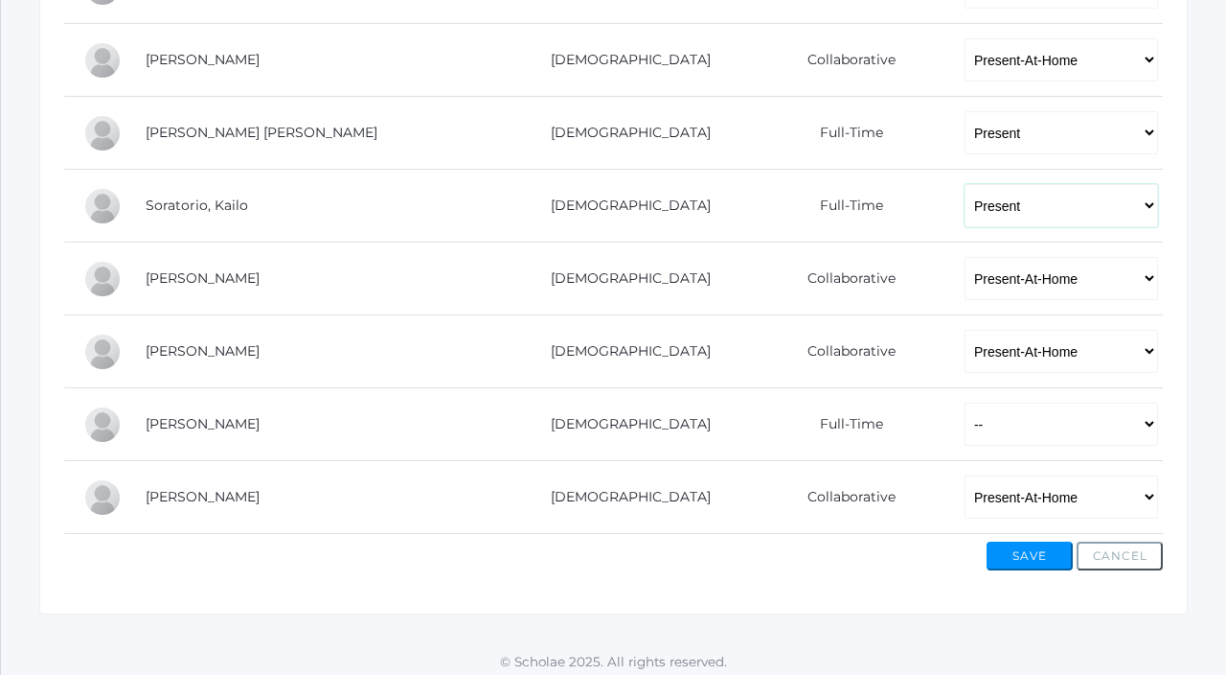
scroll to position [1483, 0]
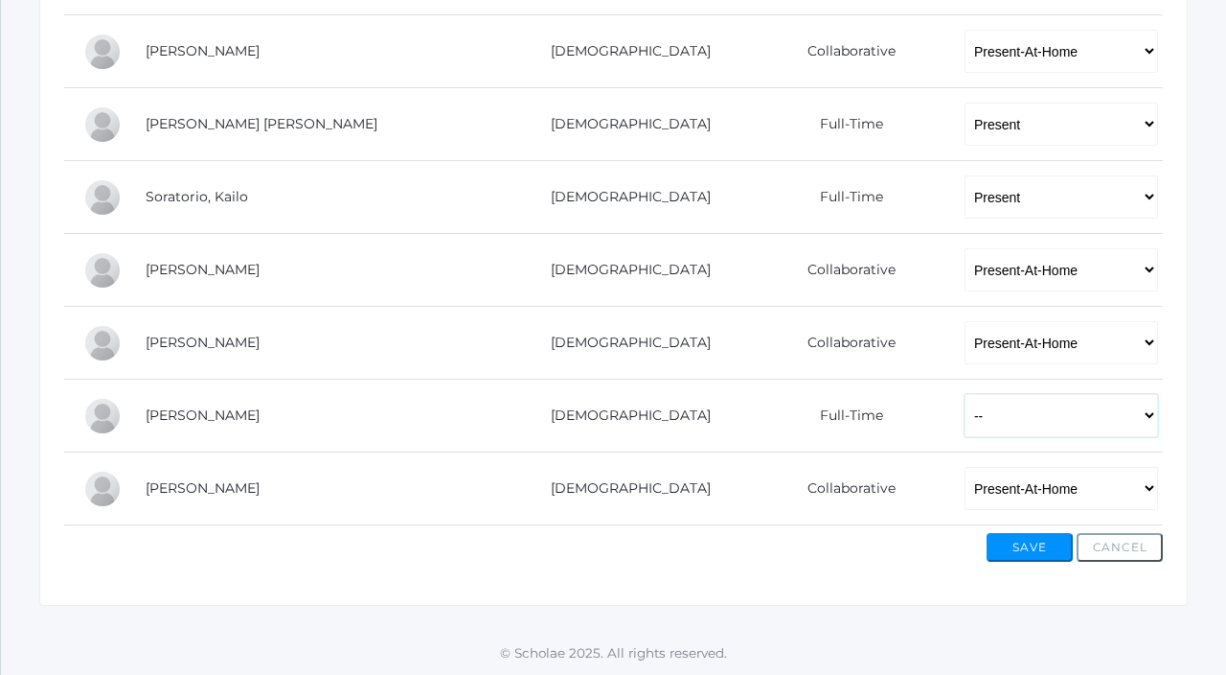
click at [965, 400] on select "-- Present Present-At-Home Tardy Excused Tardy Unexcused Absent Excused Absent …" at bounding box center [1062, 415] width 194 height 43
select select "P"
click at [965, 394] on select "-- Present Present-At-Home Tardy Excused Tardy Unexcused Absent Excused Absent …" at bounding box center [1062, 415] width 194 height 43
click at [1021, 553] on button "Save" at bounding box center [1030, 547] width 86 height 29
